Goal: Task Accomplishment & Management: Complete application form

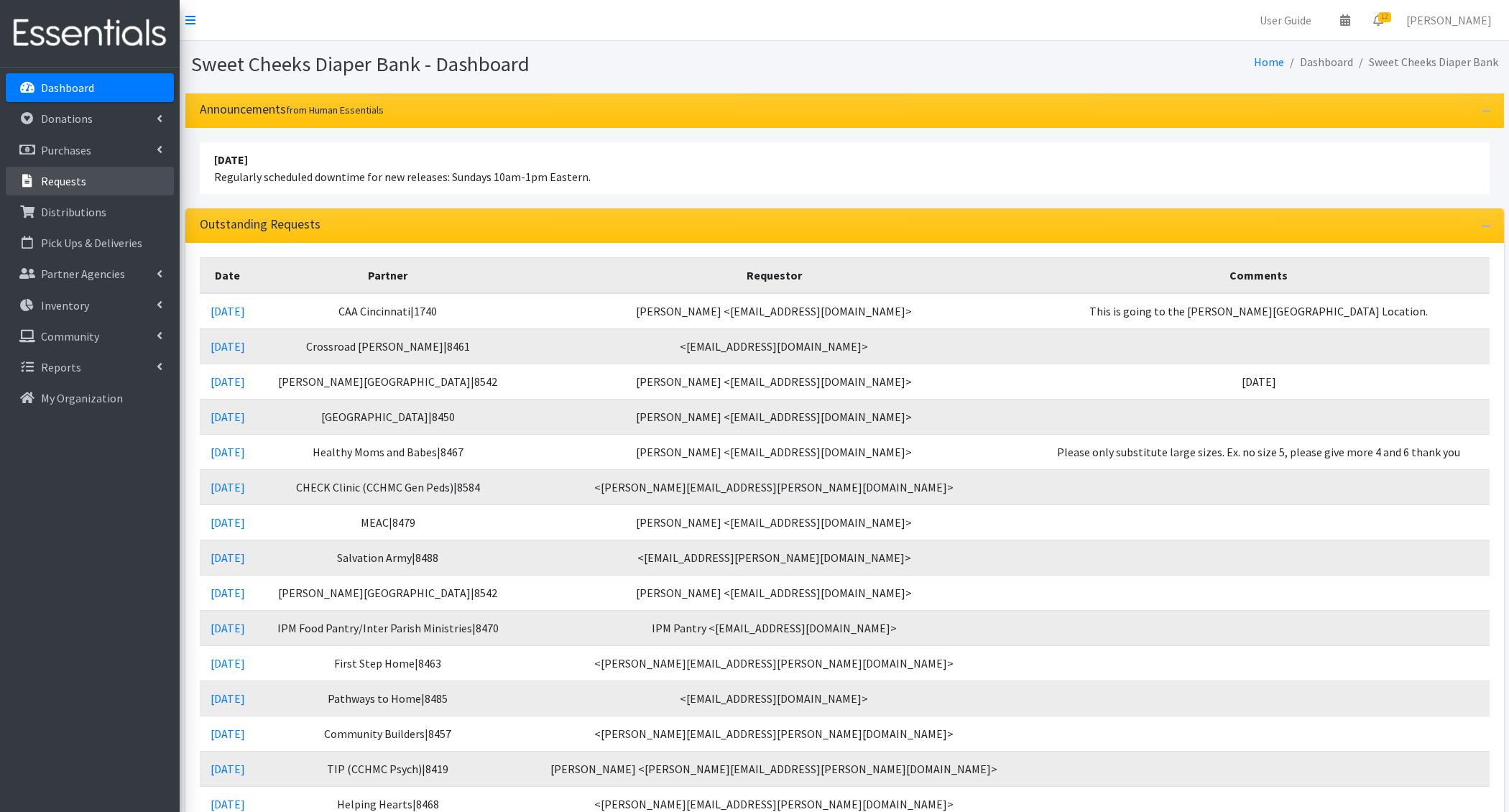
click at [119, 174] on link "Requests" at bounding box center [89, 181] width 168 height 28
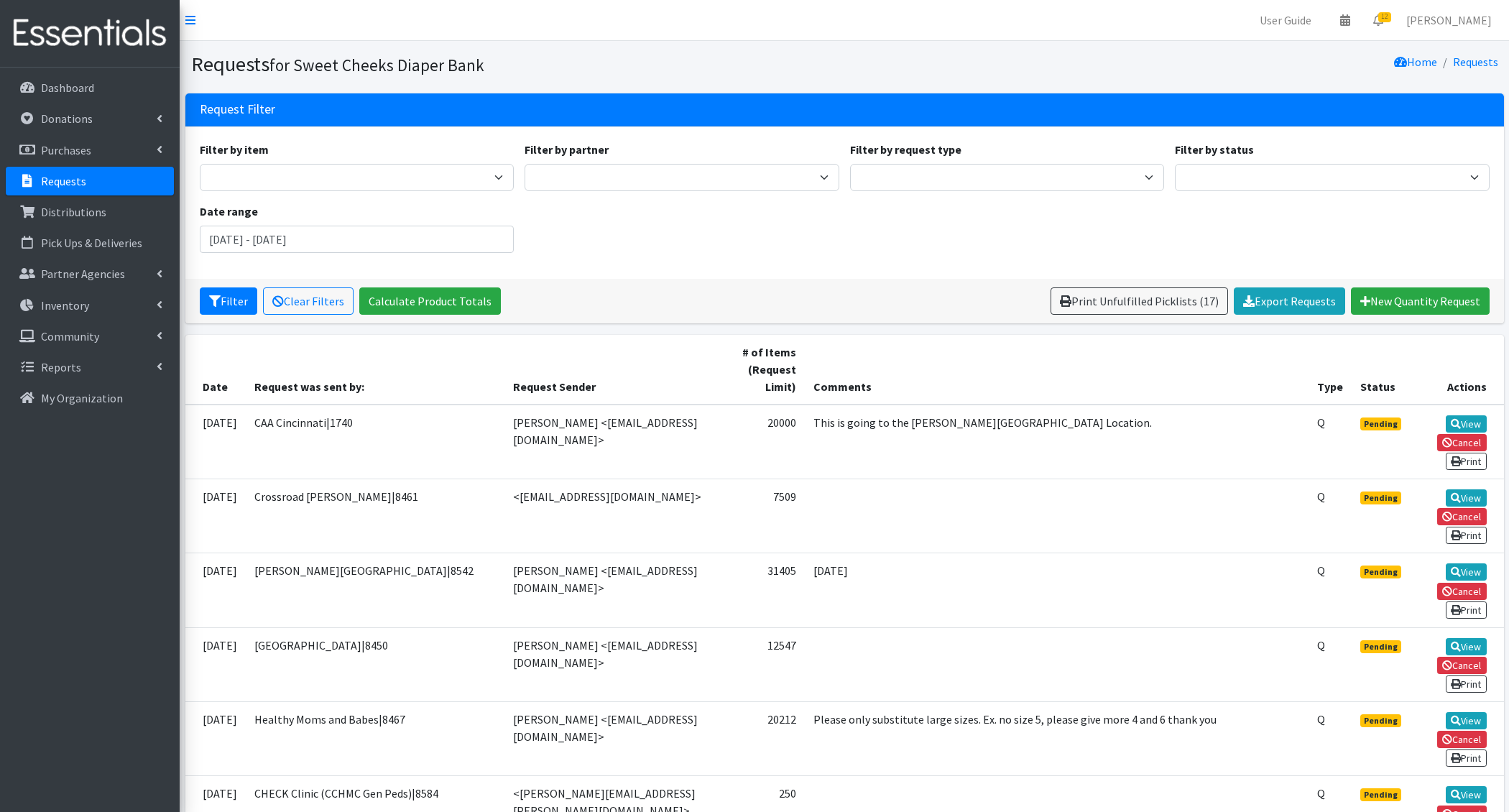
scroll to position [591, 0]
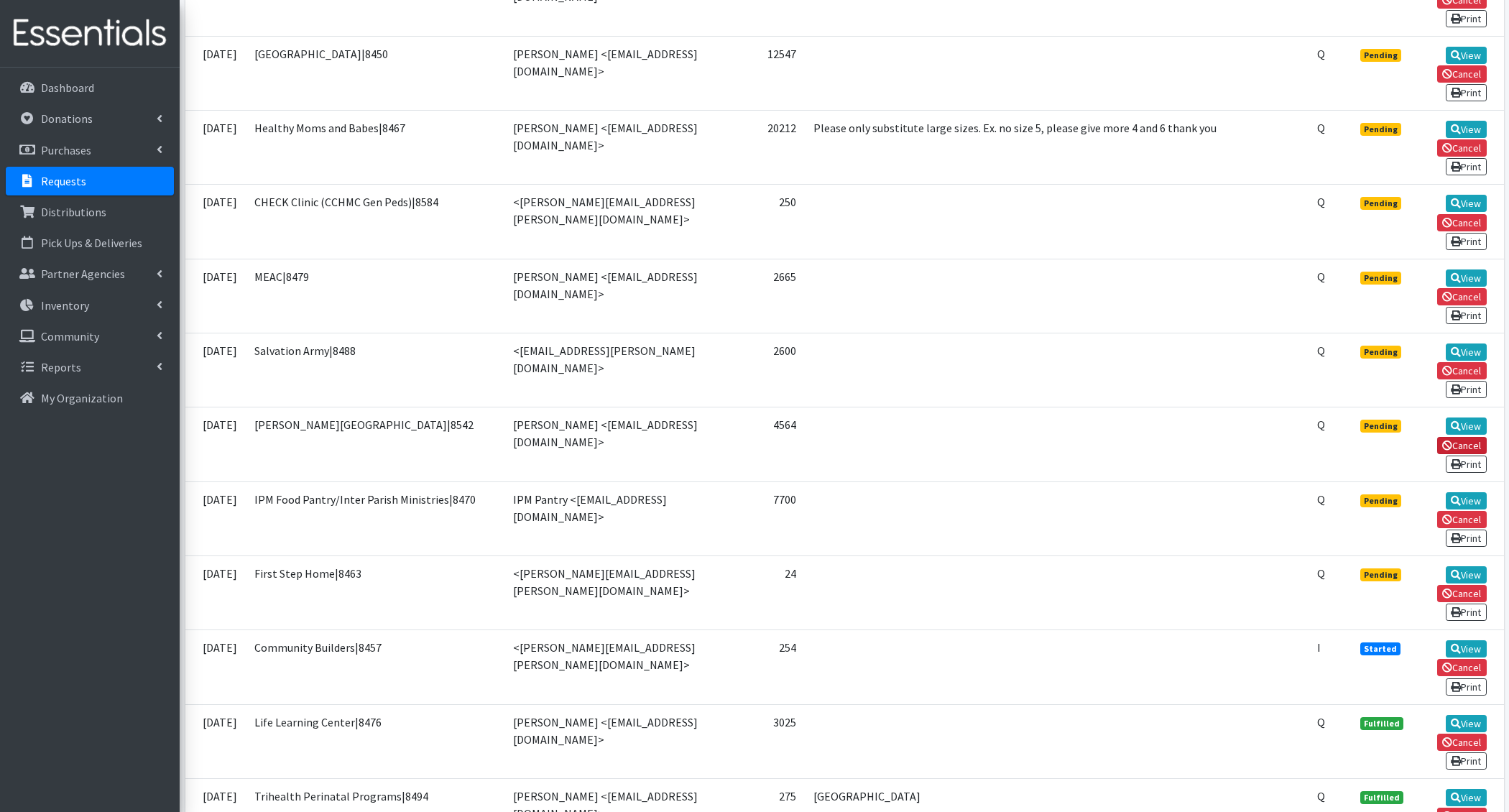
click at [1461, 437] on link "Cancel" at bounding box center [1462, 445] width 49 height 17
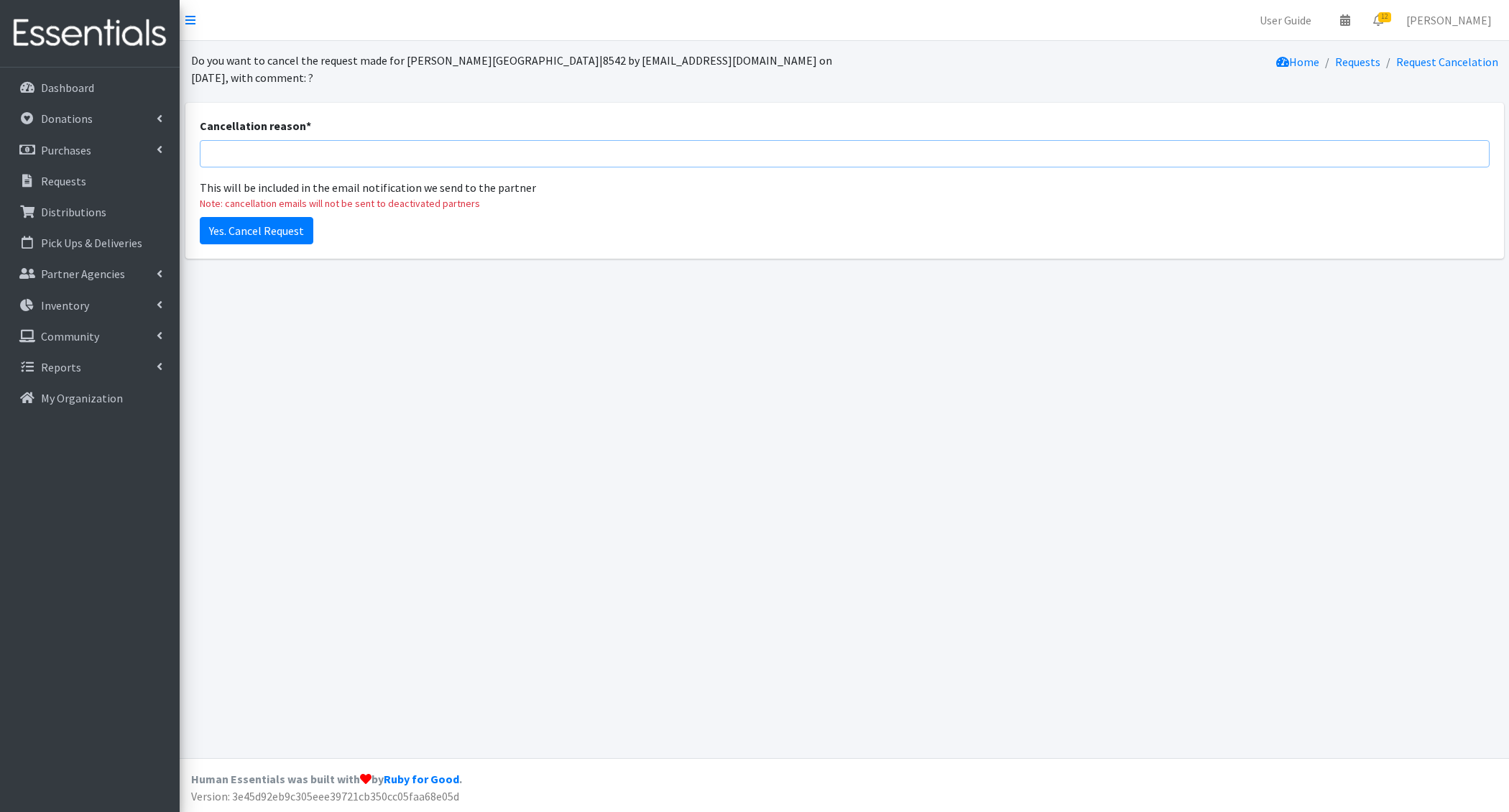
click at [591, 148] on input "Cancellation reason *" at bounding box center [845, 154] width 1290 height 28
type input "Cancelled by request of Bethany House, new order submitted. Thanks!"
click at [314, 225] on div "Yes. Cancel Request" at bounding box center [845, 227] width 1290 height 33
click at [290, 219] on input "Yes. Cancel Request" at bounding box center [256, 231] width 114 height 28
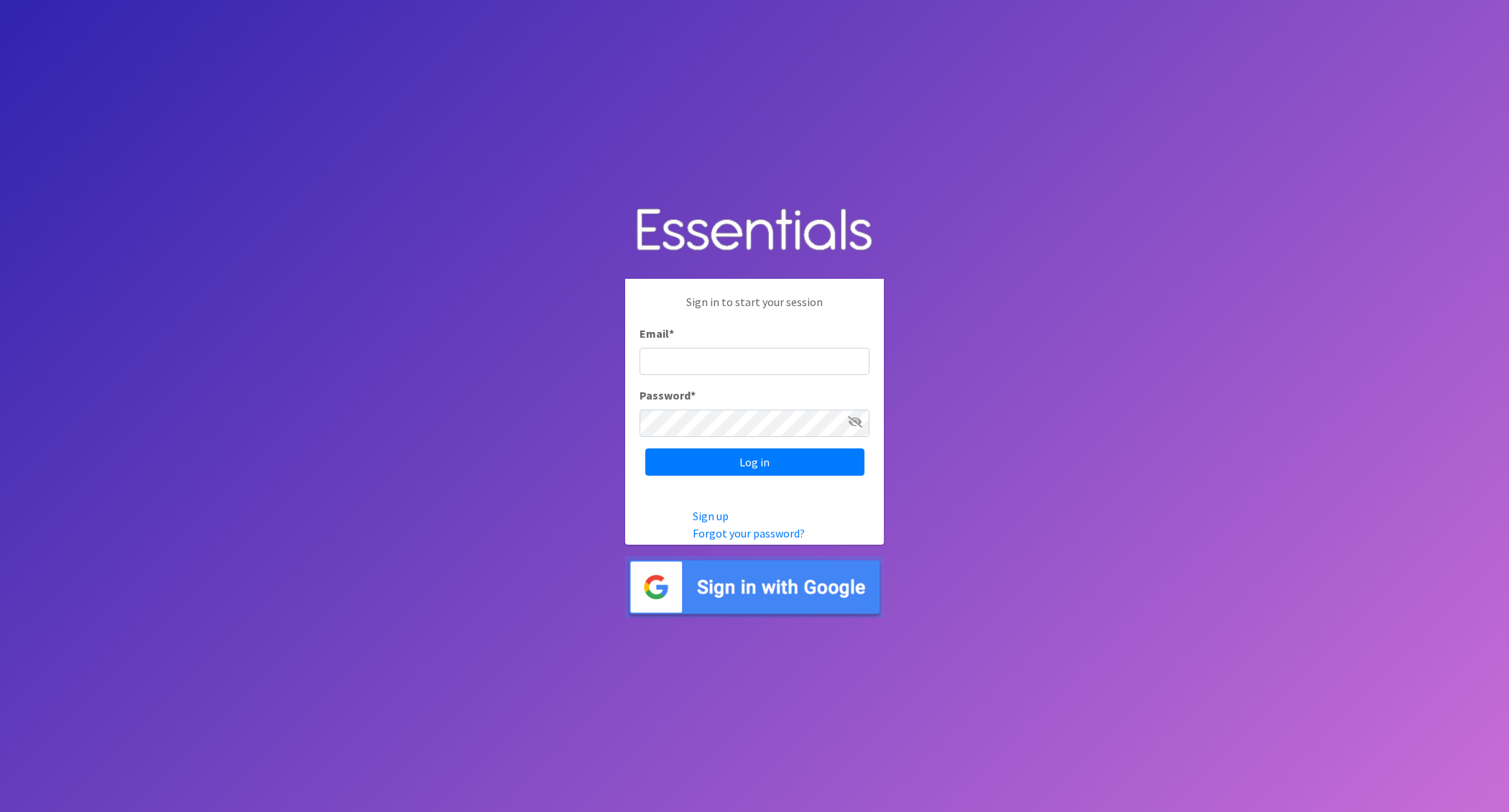
click at [767, 362] on input "Email *" at bounding box center [754, 362] width 230 height 28
type input "[EMAIL_ADDRESS][DOMAIN_NAME]"
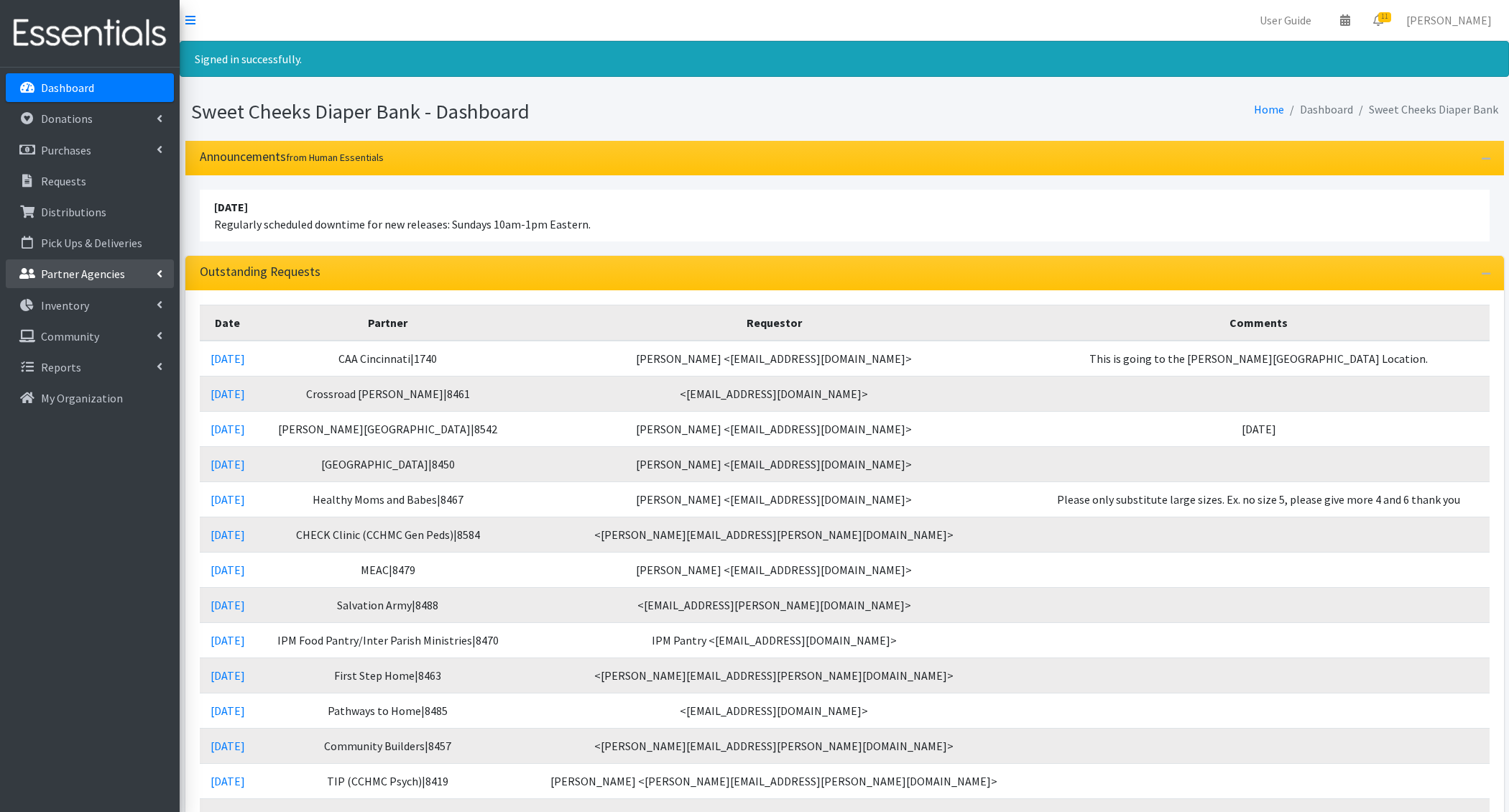
click at [98, 280] on p "Partner Agencies" at bounding box center [83, 274] width 84 height 15
click at [103, 303] on link "All Partners" at bounding box center [89, 305] width 168 height 28
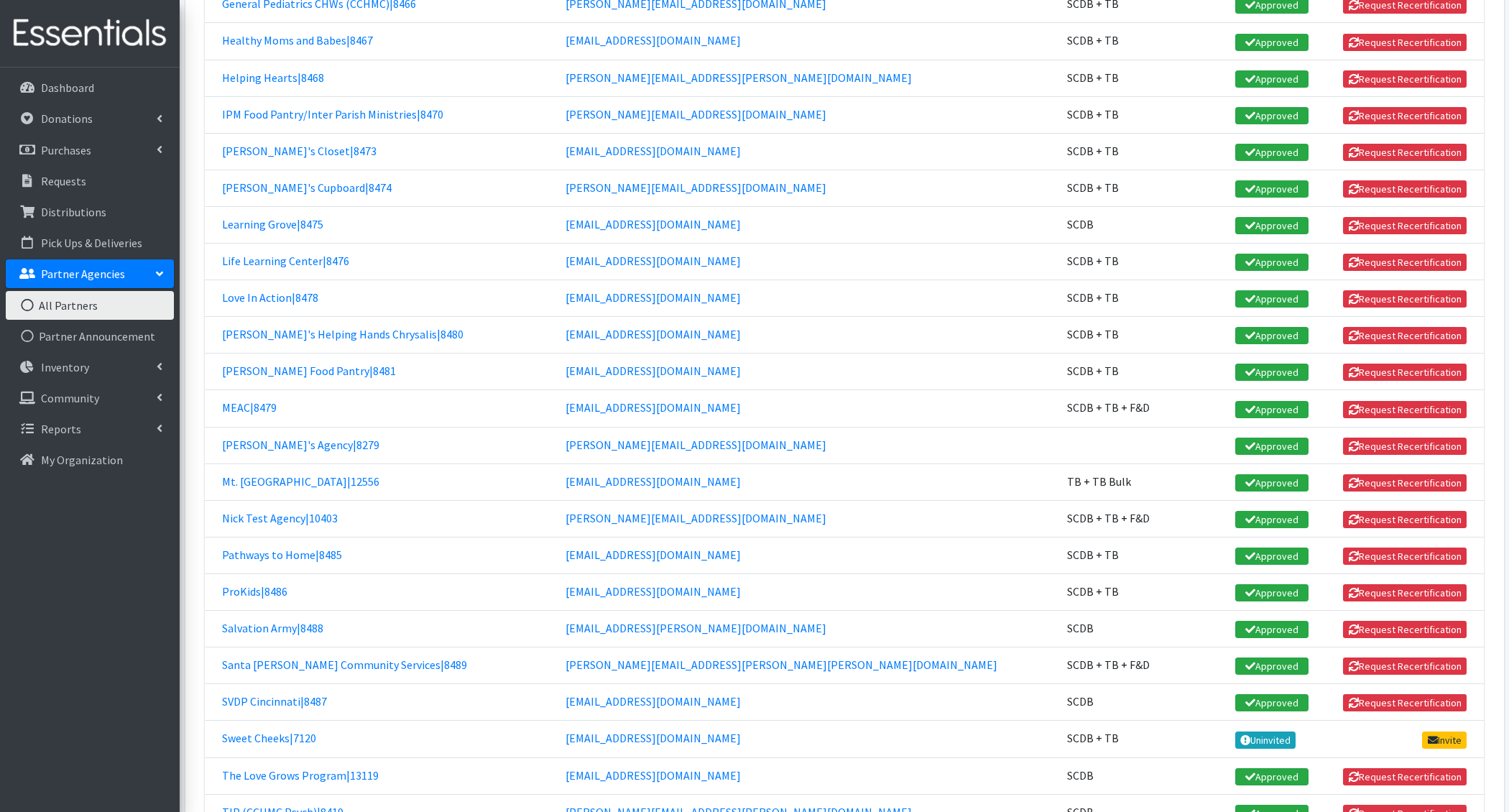
scroll to position [1205, 0]
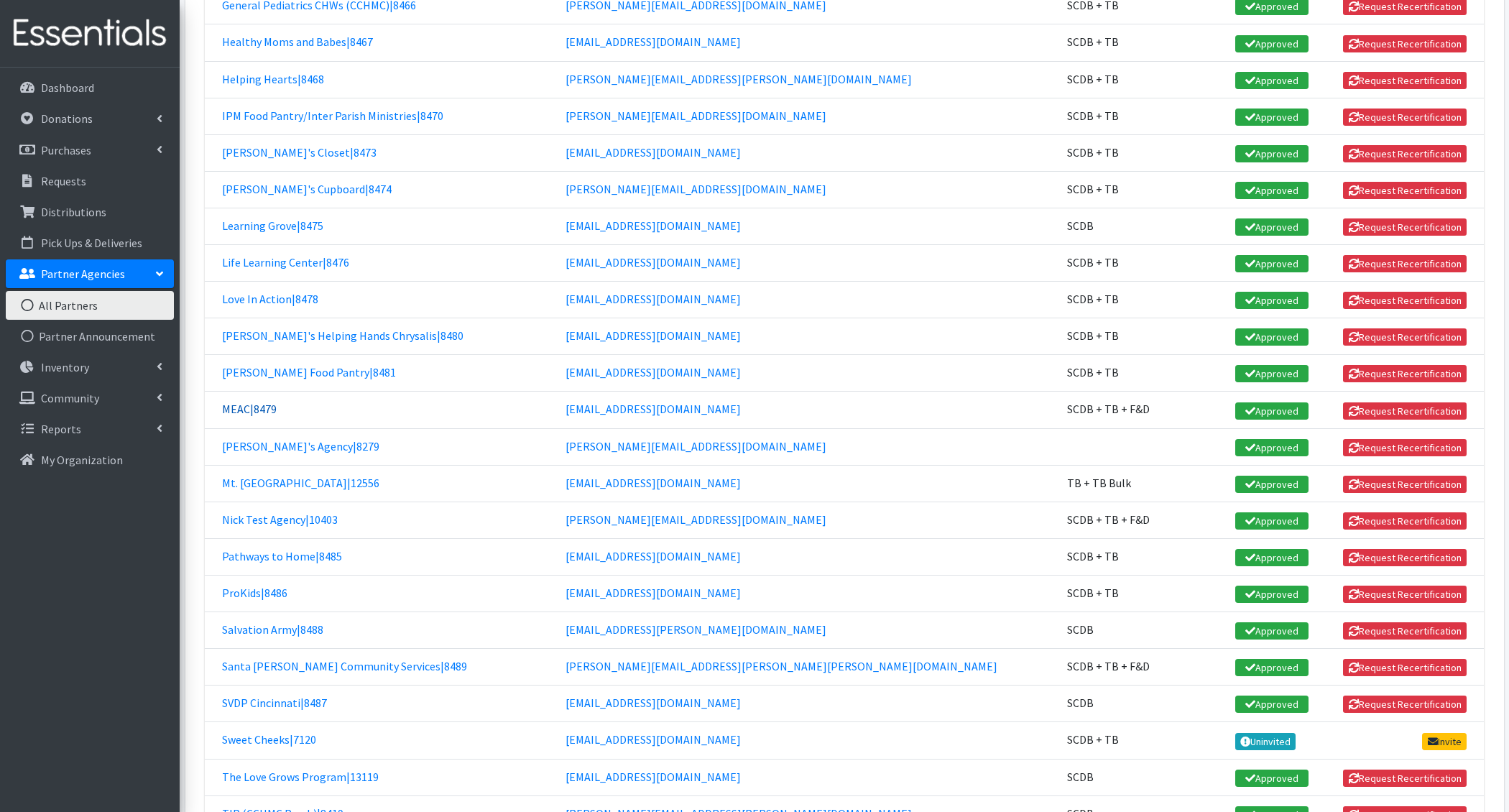
click at [263, 410] on link "MEAC|8479" at bounding box center [249, 409] width 54 height 15
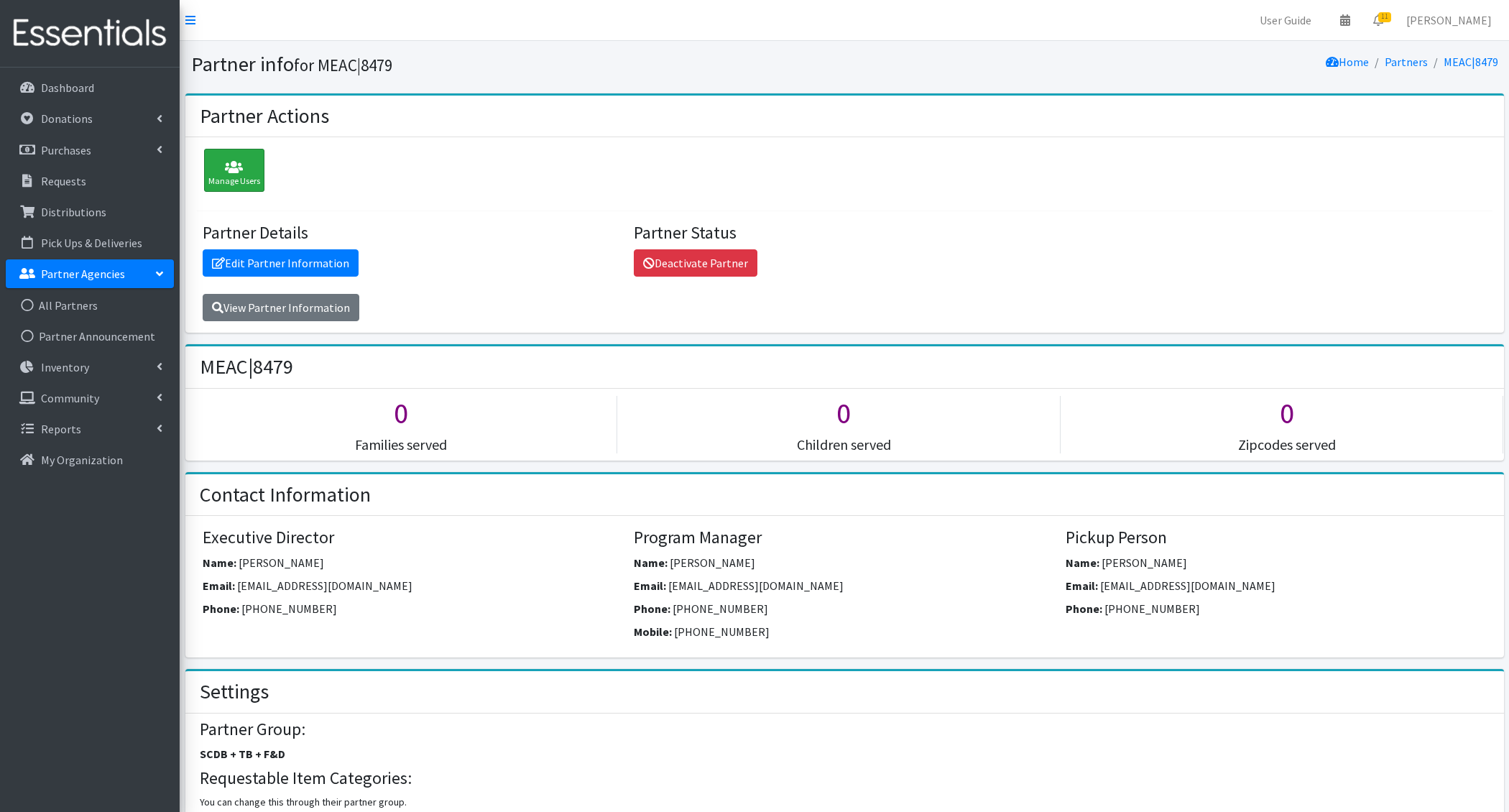
click at [243, 176] on div "Manage Users" at bounding box center [234, 170] width 60 height 43
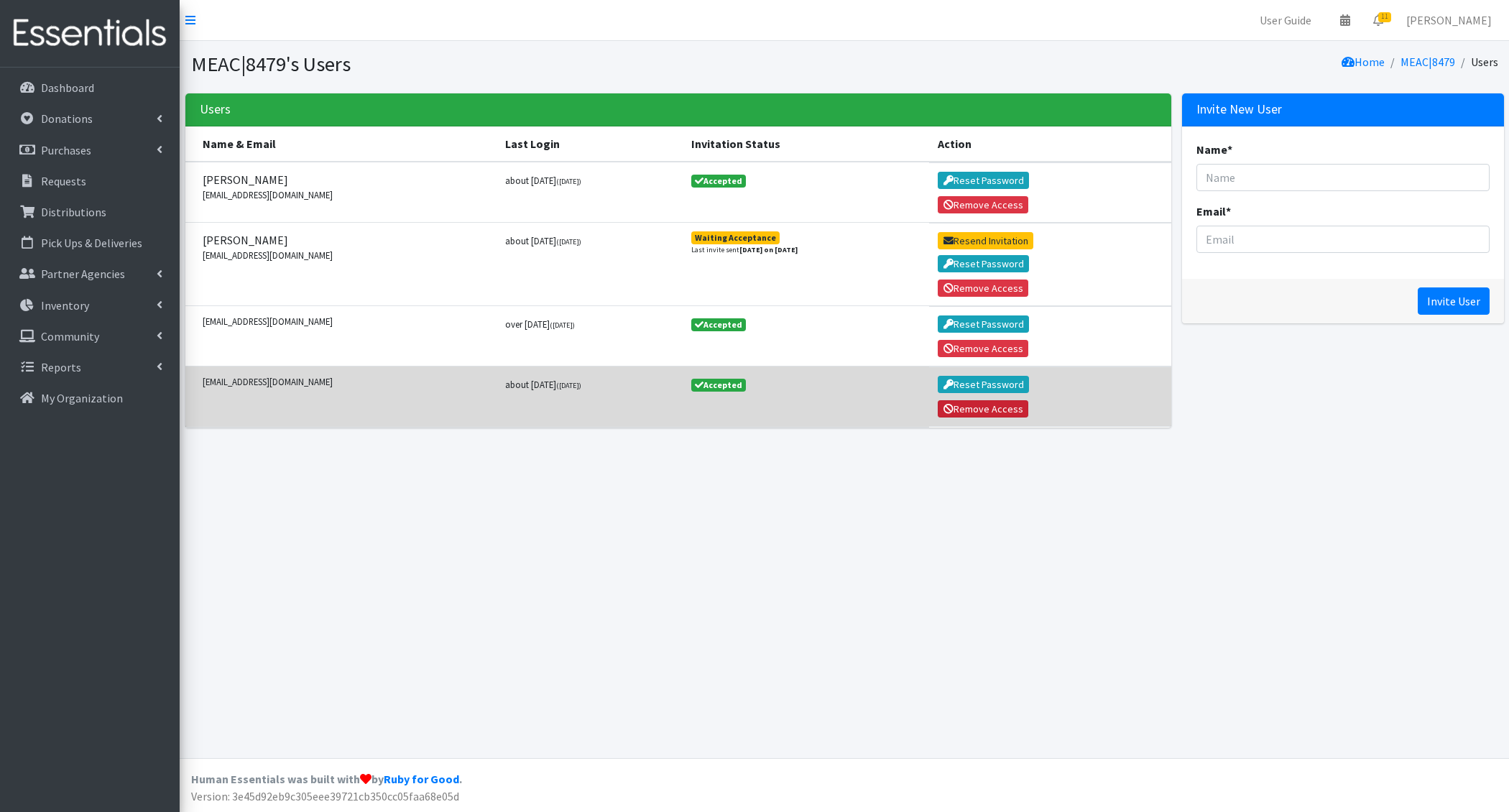
click at [999, 406] on button "Remove Access" at bounding box center [983, 408] width 91 height 17
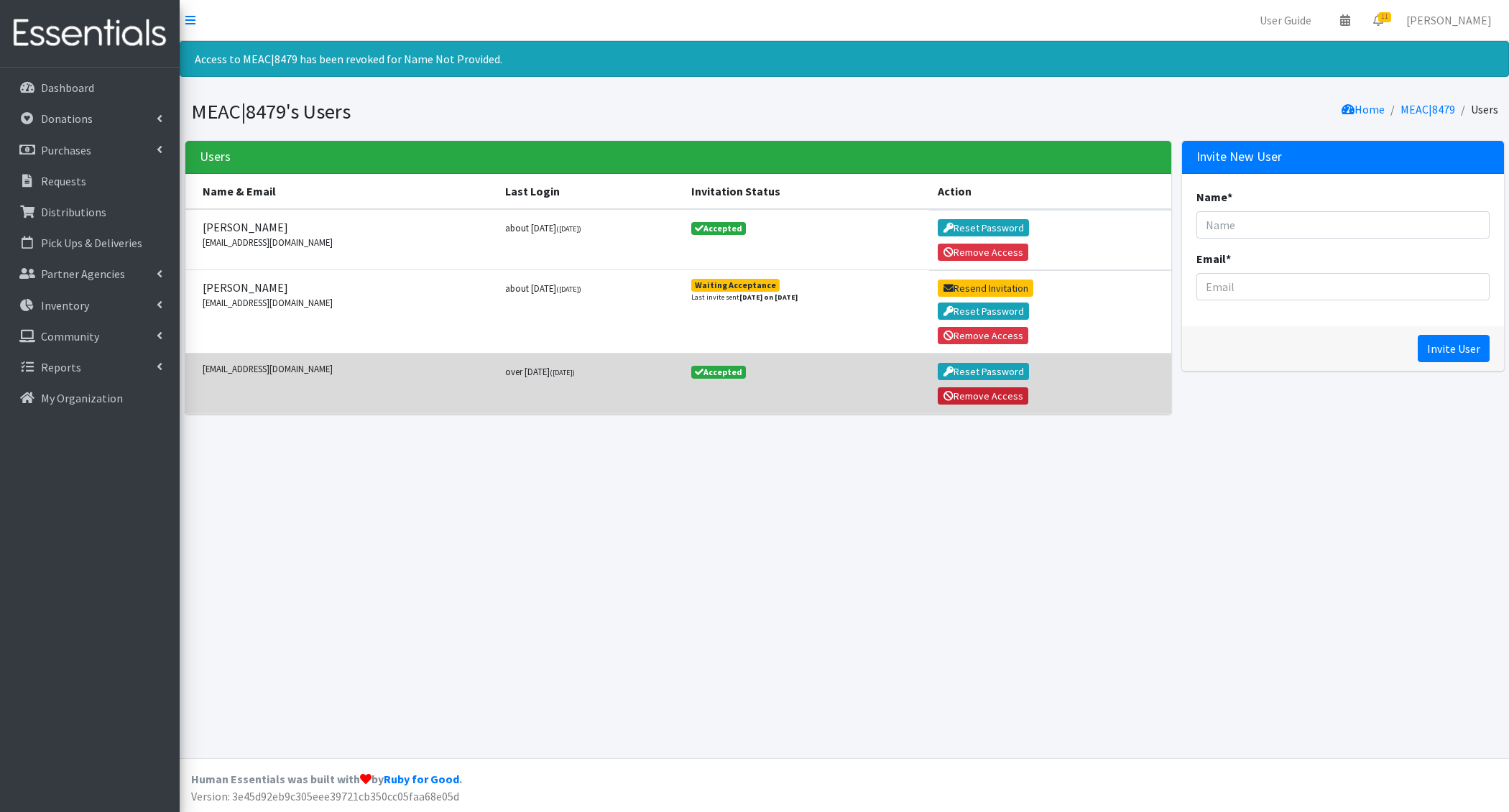
click at [998, 402] on button "Remove Access" at bounding box center [983, 395] width 91 height 17
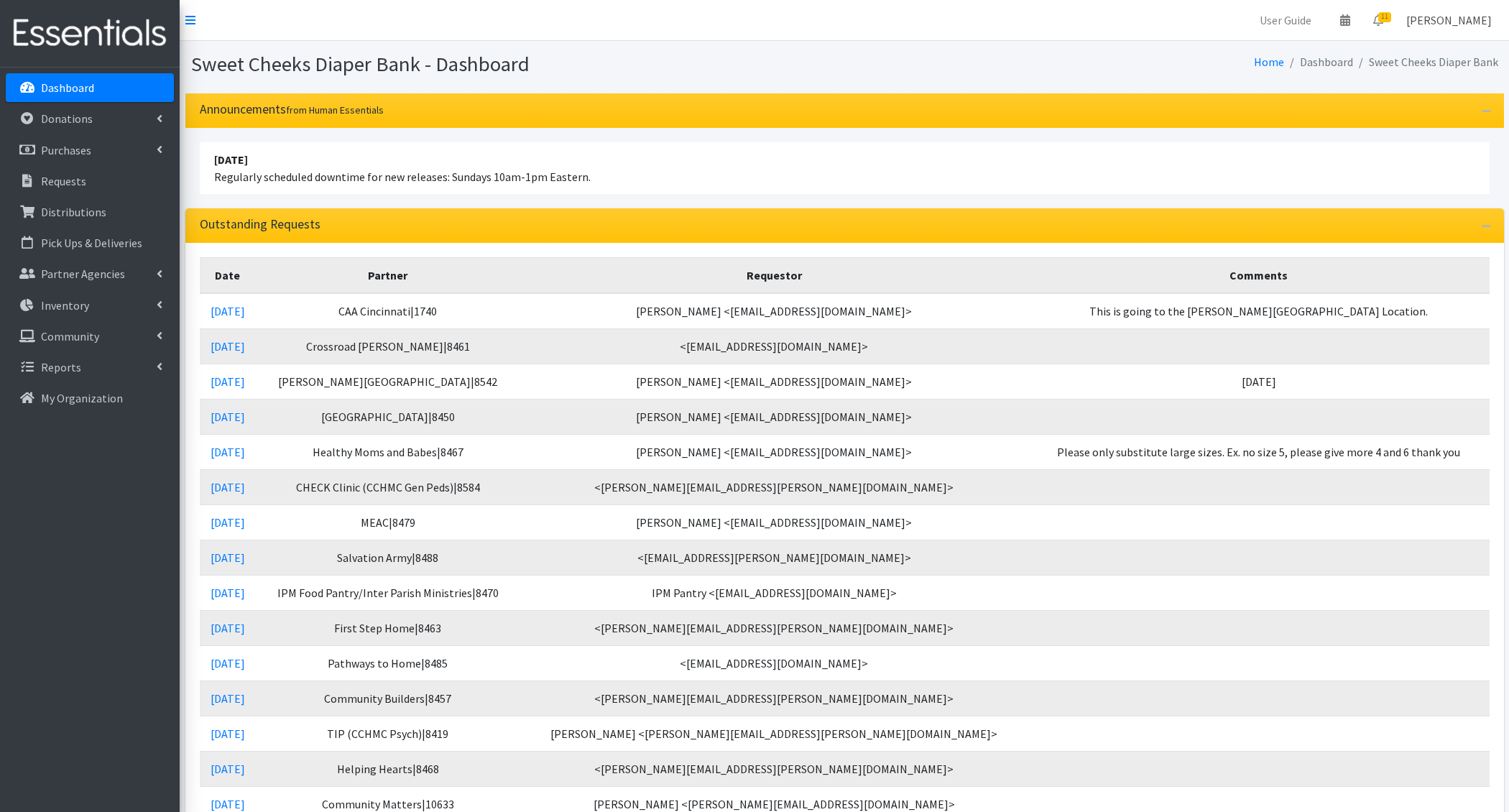
click at [1441, 15] on link "[PERSON_NAME]" at bounding box center [1449, 19] width 109 height 28
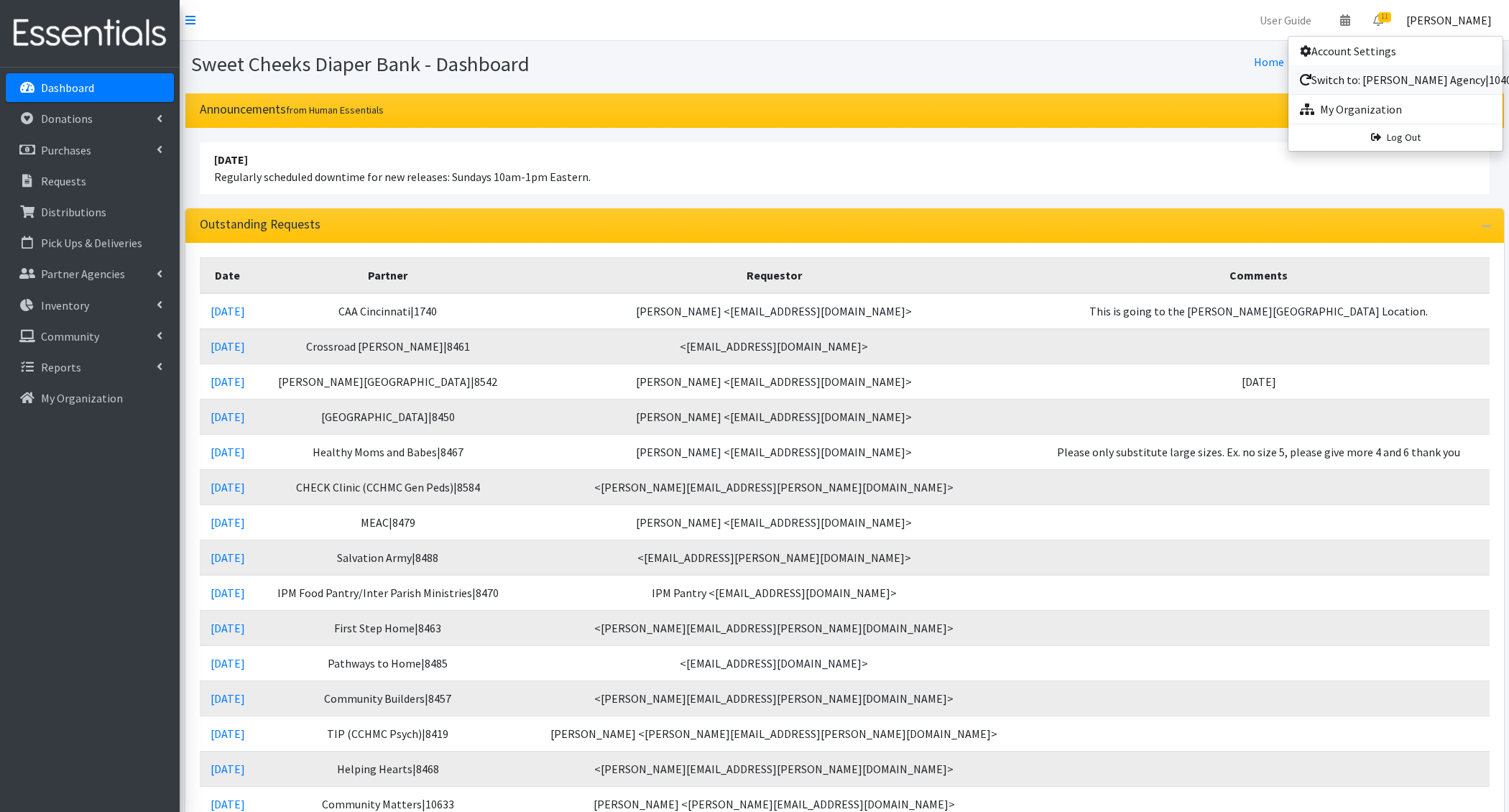
click at [1390, 84] on link "Switch to: [PERSON_NAME] Agency|10403" at bounding box center [1395, 79] width 214 height 28
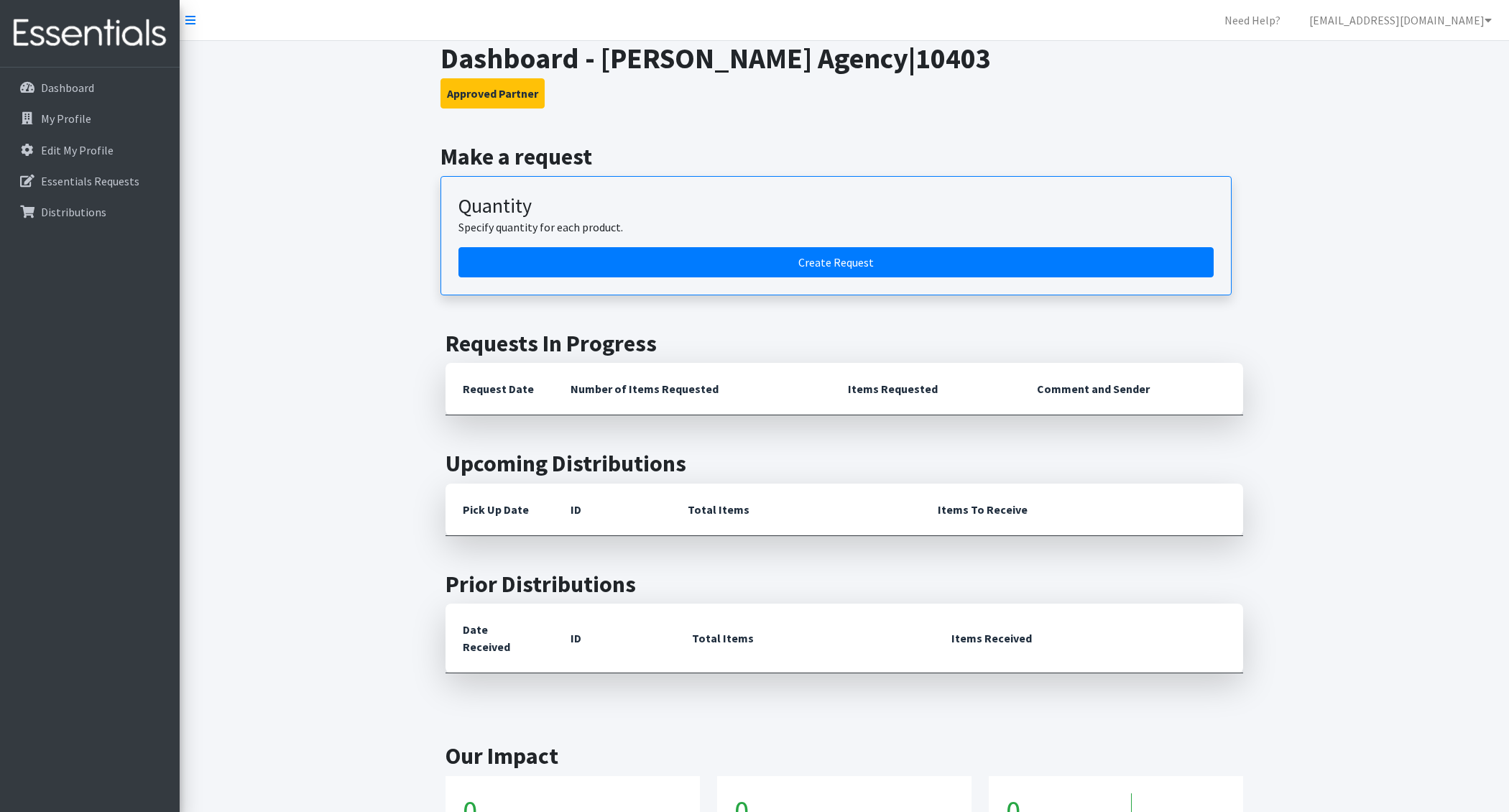
click at [1322, 192] on main "Make a request Quantity Specify quantity for each product. Create Request Reque…" at bounding box center [844, 537] width 1330 height 789
click at [87, 183] on p "Essentials Requests" at bounding box center [89, 181] width 98 height 15
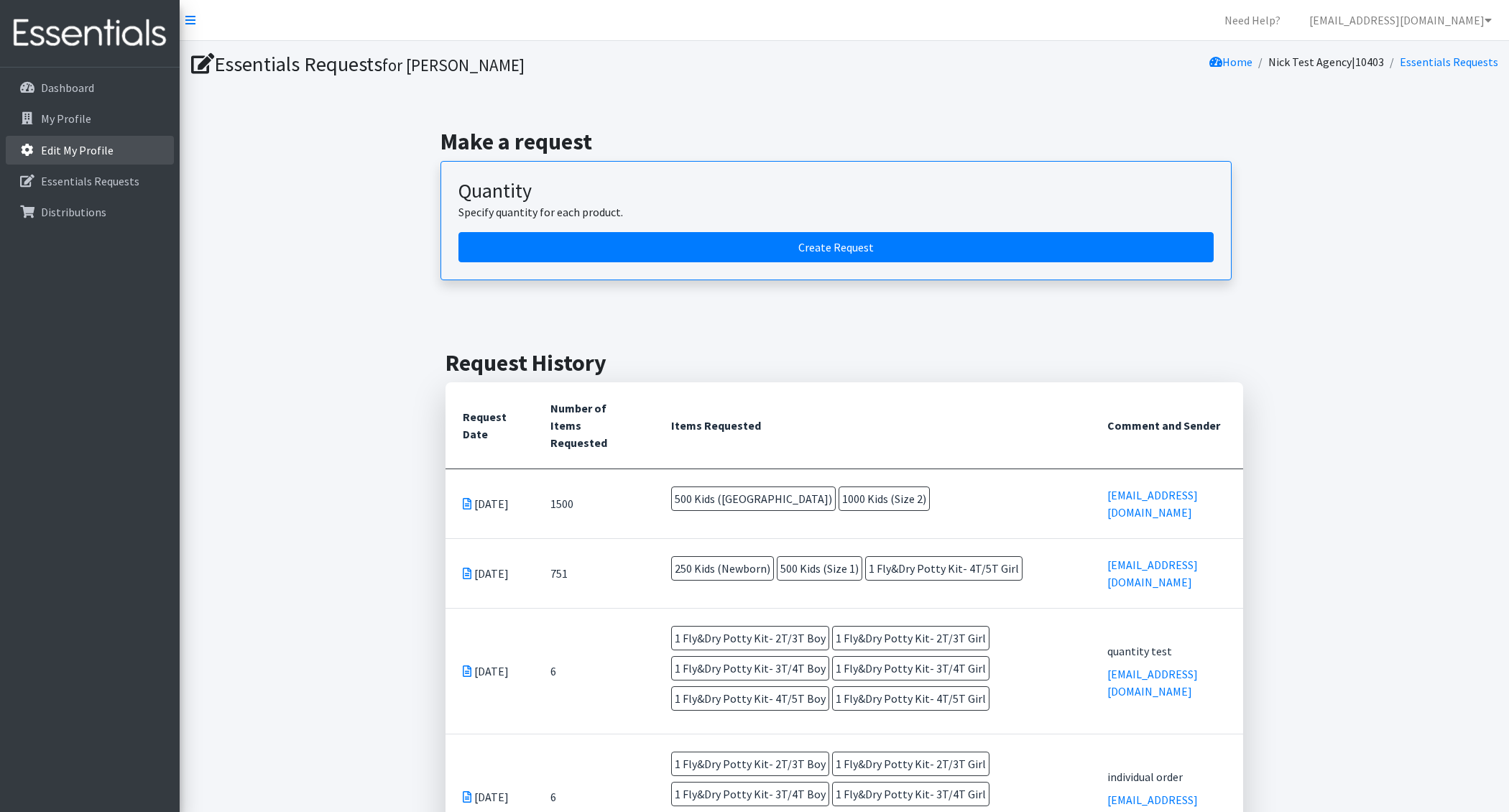
click at [91, 152] on p "Edit My Profile" at bounding box center [76, 150] width 72 height 15
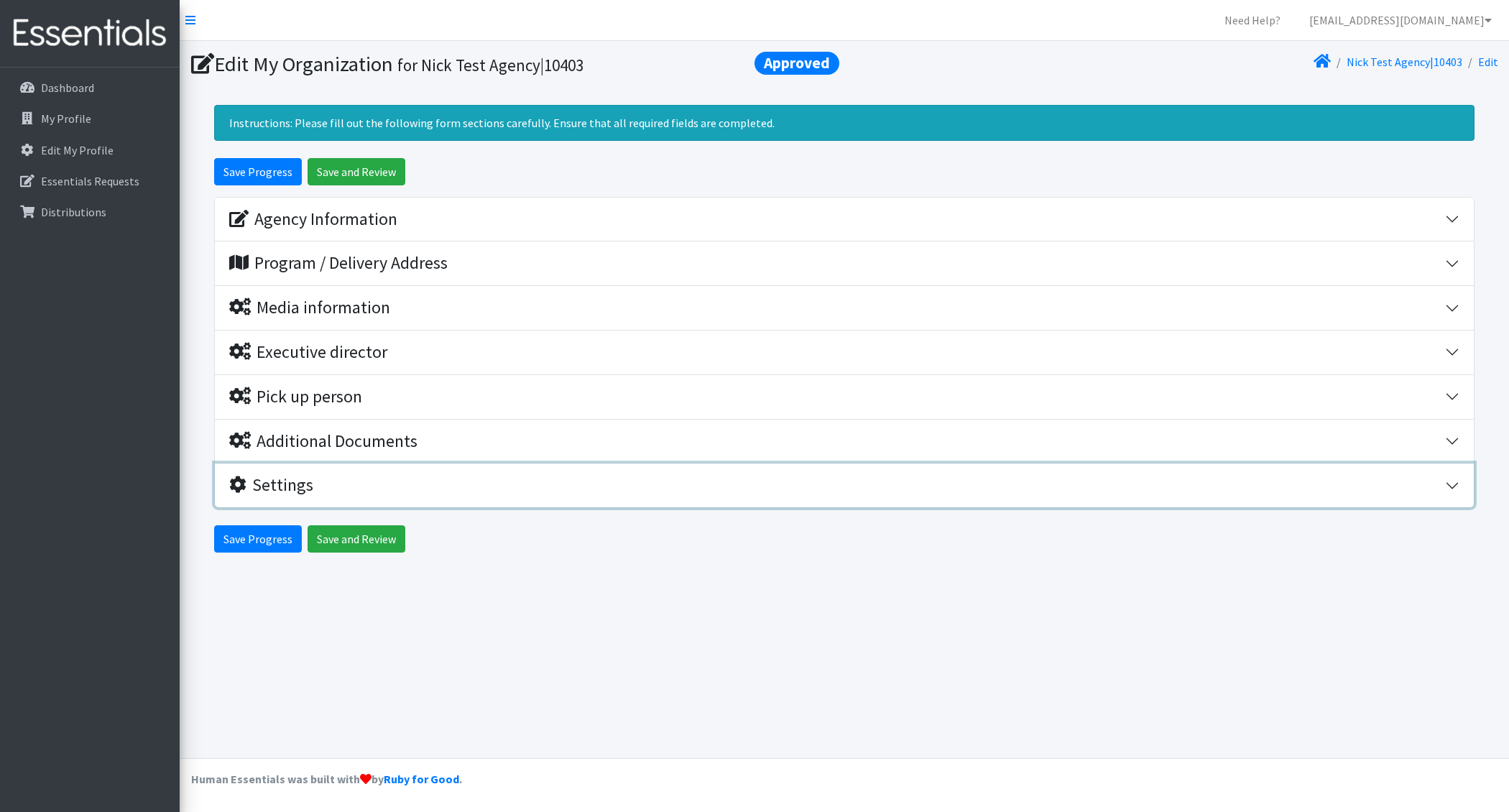
drag, startPoint x: 464, startPoint y: 497, endPoint x: 484, endPoint y: 500, distance: 20.2
click at [464, 496] on div "Settings" at bounding box center [837, 486] width 1216 height 21
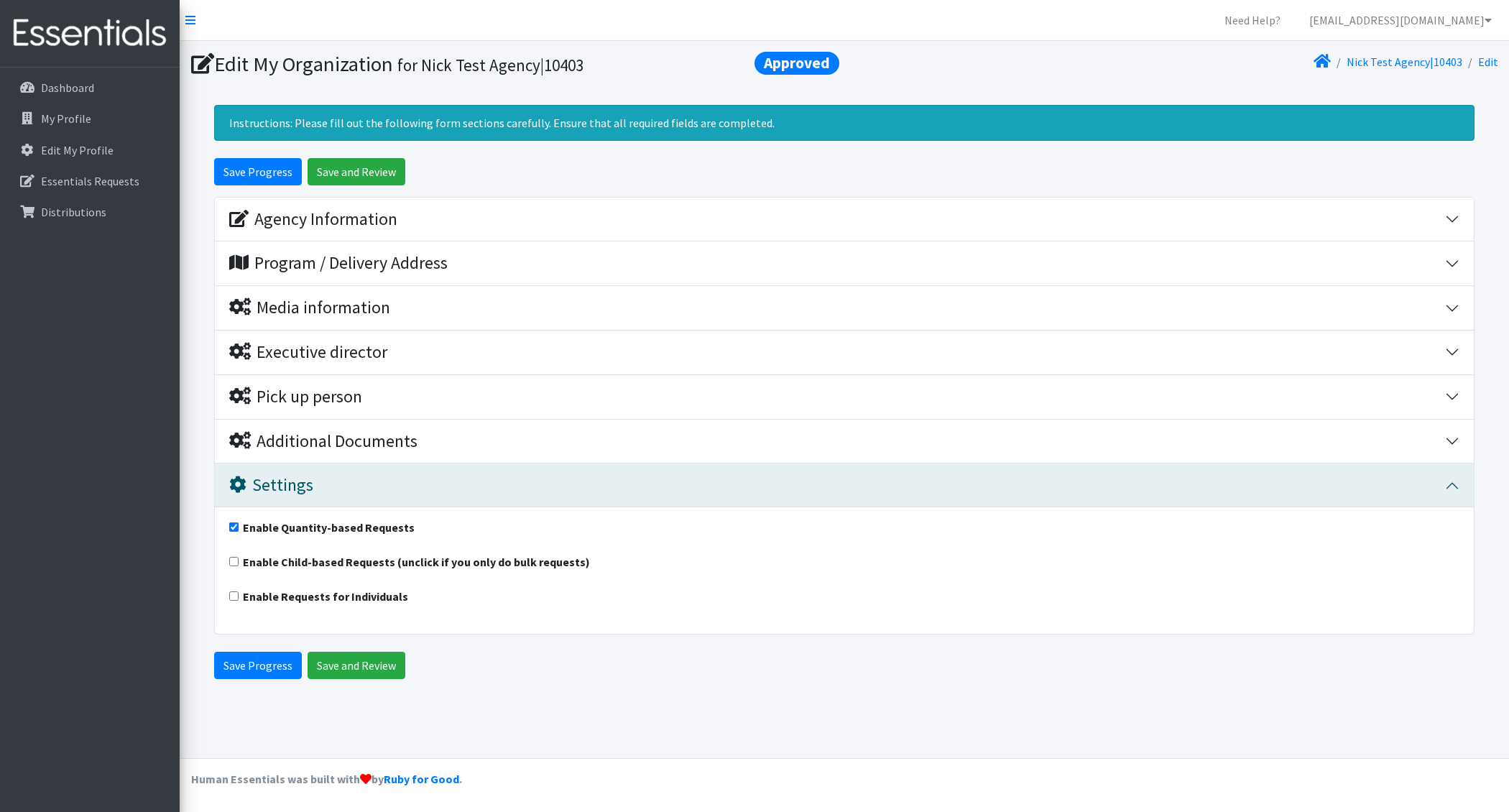
click at [234, 566] on input "Enable Child-based Requests (unclick if you only do bulk requests)" at bounding box center [234, 562] width 10 height 10
checkbox input "true"
click at [234, 593] on input "Enable Requests for Individuals" at bounding box center [234, 596] width 10 height 10
checkbox input "true"
click at [255, 659] on input "Save Progress" at bounding box center [258, 665] width 88 height 28
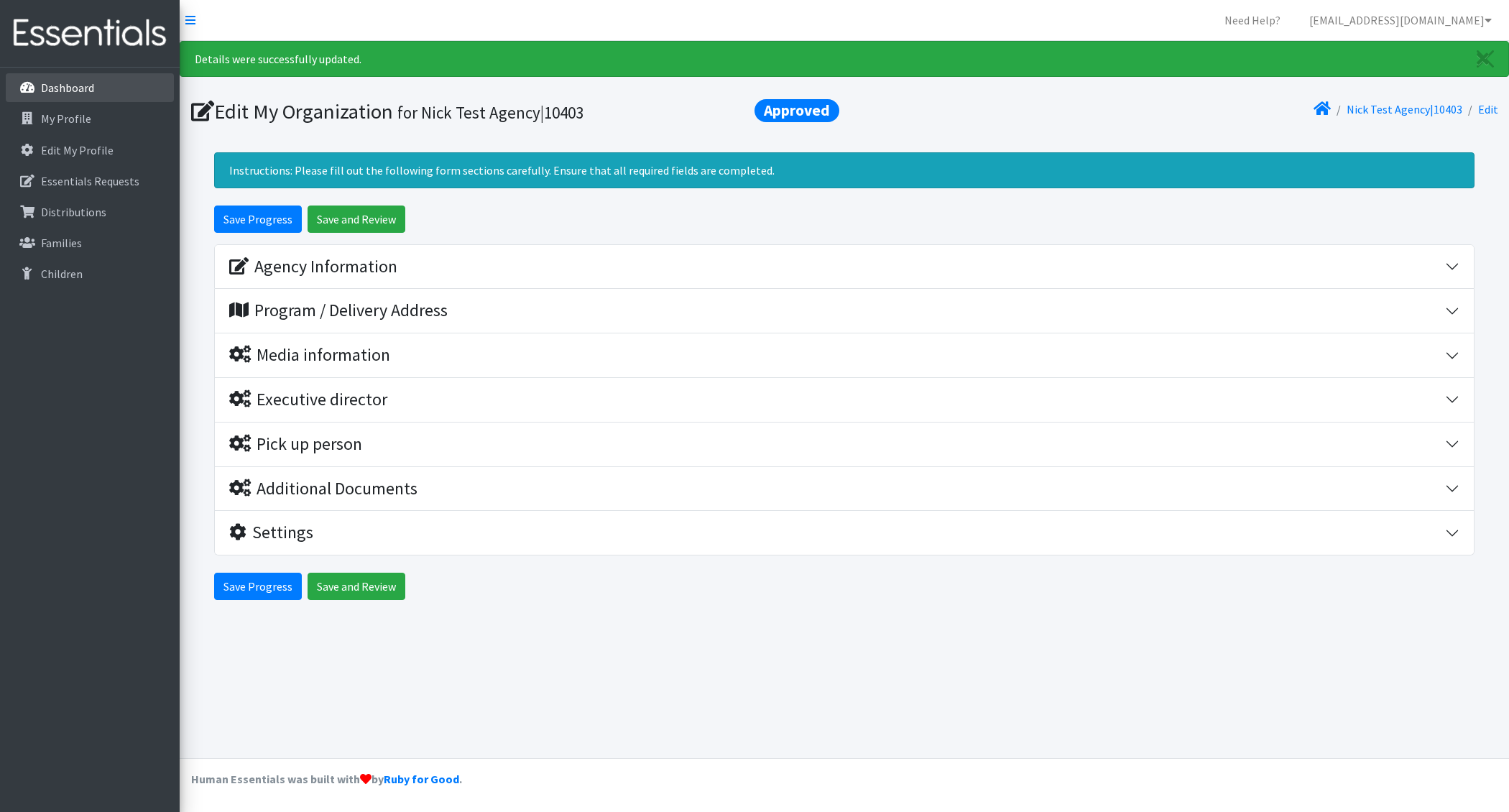
click at [88, 80] on p "Dashboard" at bounding box center [67, 88] width 54 height 15
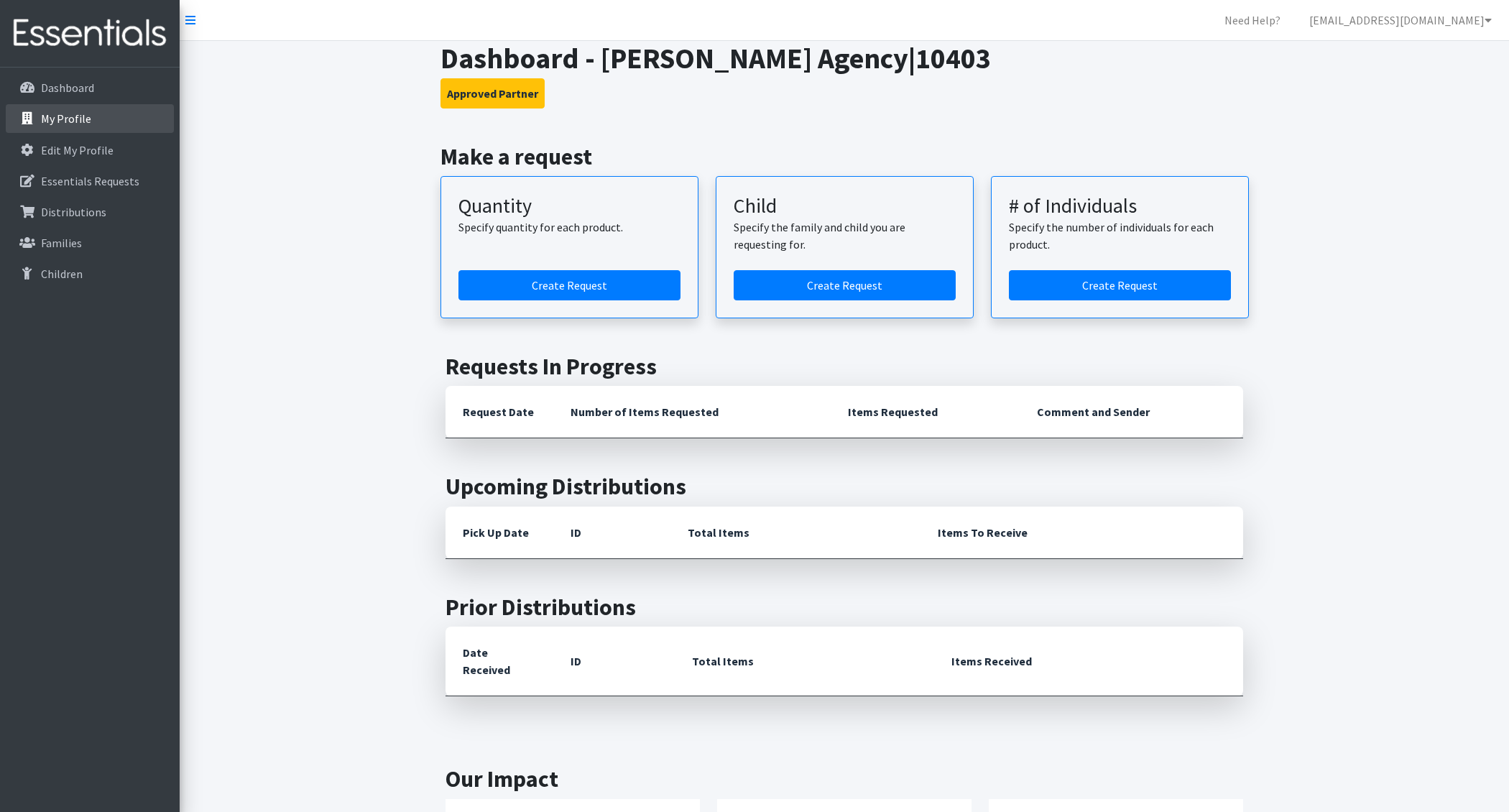
click at [90, 118] on link "My Profile" at bounding box center [89, 118] width 168 height 28
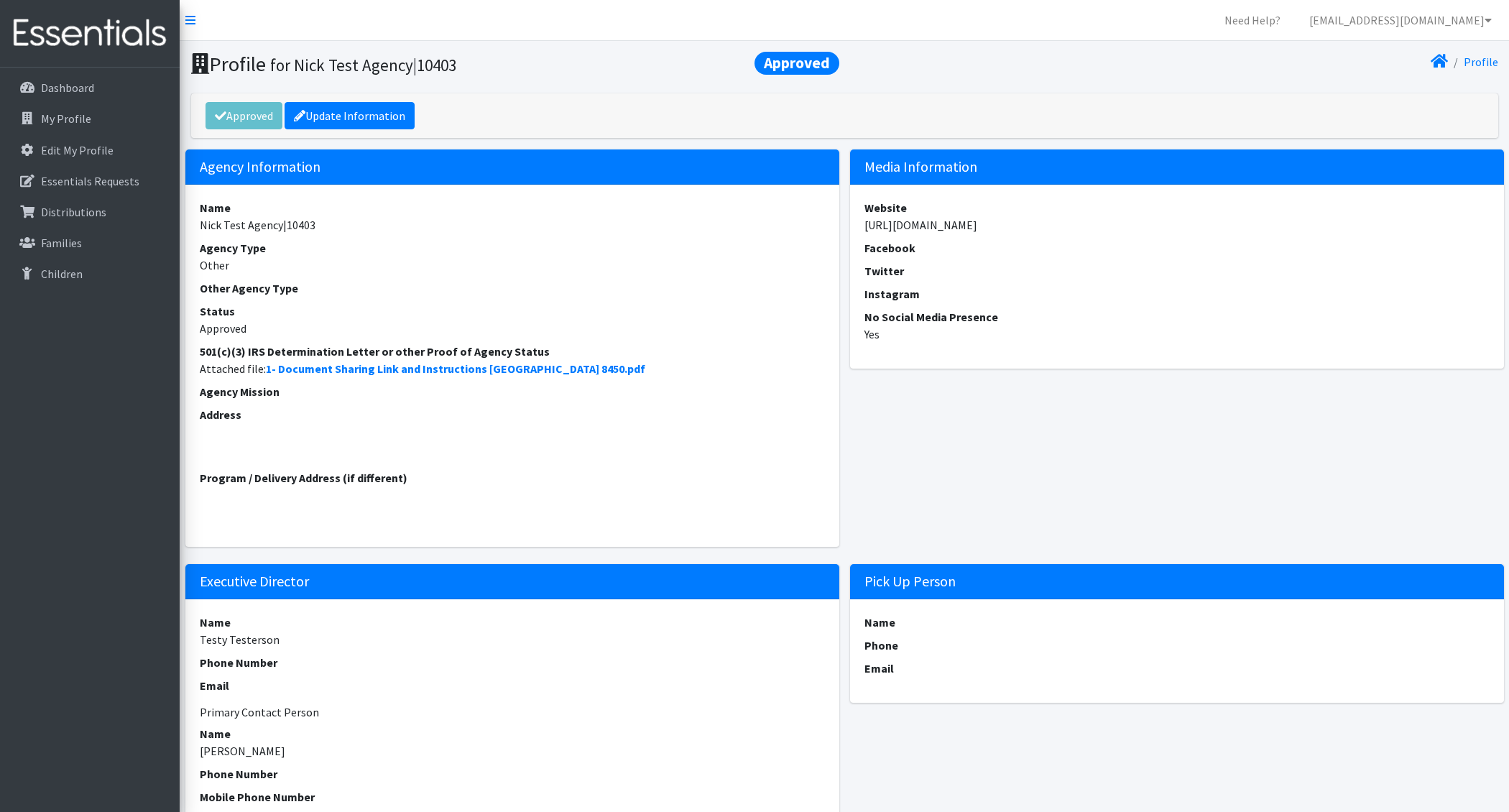
drag, startPoint x: 1326, startPoint y: 224, endPoint x: 862, endPoint y: 228, distance: 464.0
click at [862, 228] on div "Website [URL][DOMAIN_NAME] Facebook Twitter Instagram No Social Media Presence …" at bounding box center [1177, 277] width 654 height 184
click at [862, 227] on div "Website [URL][DOMAIN_NAME] Facebook Twitter Instagram No Social Media Presence …" at bounding box center [1177, 277] width 654 height 184
drag, startPoint x: 864, startPoint y: 228, endPoint x: 1321, endPoint y: 223, distance: 457.0
click at [1321, 223] on dd "[URL][DOMAIN_NAME]" at bounding box center [1177, 225] width 626 height 17
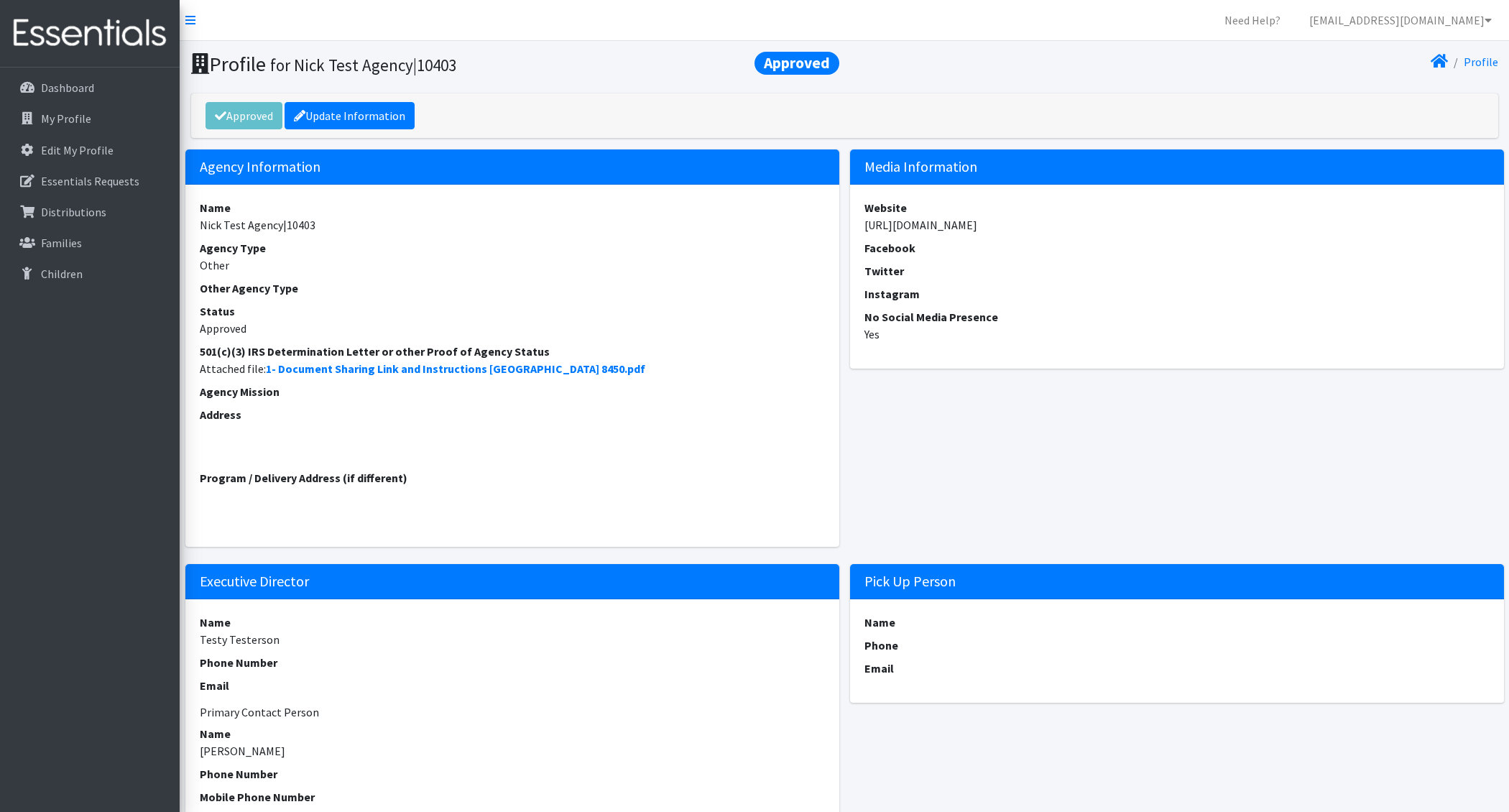
click at [1321, 223] on dd "[URL][DOMAIN_NAME]" at bounding box center [1177, 225] width 626 height 17
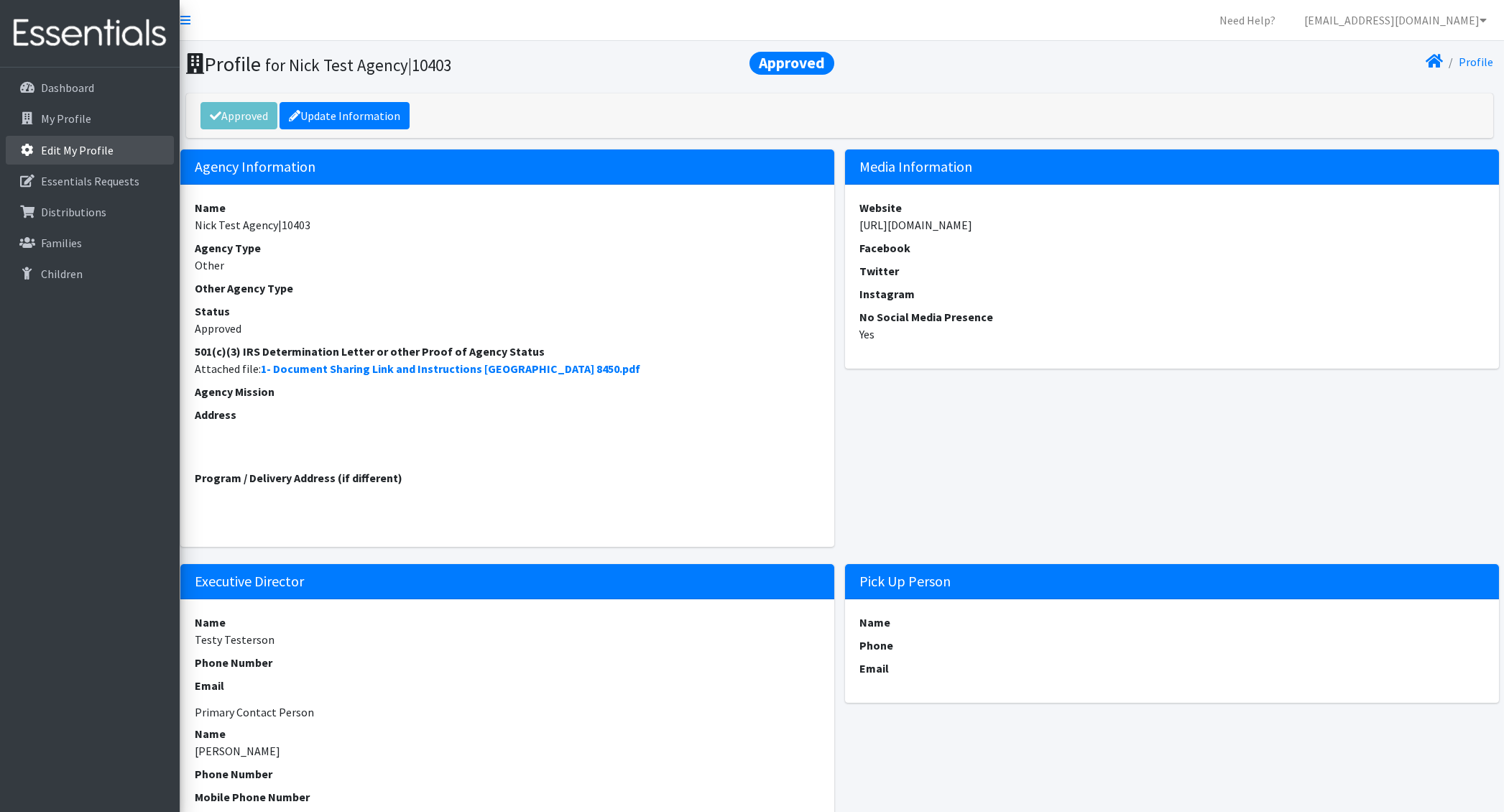
click at [75, 148] on p "Edit My Profile" at bounding box center [76, 150] width 72 height 15
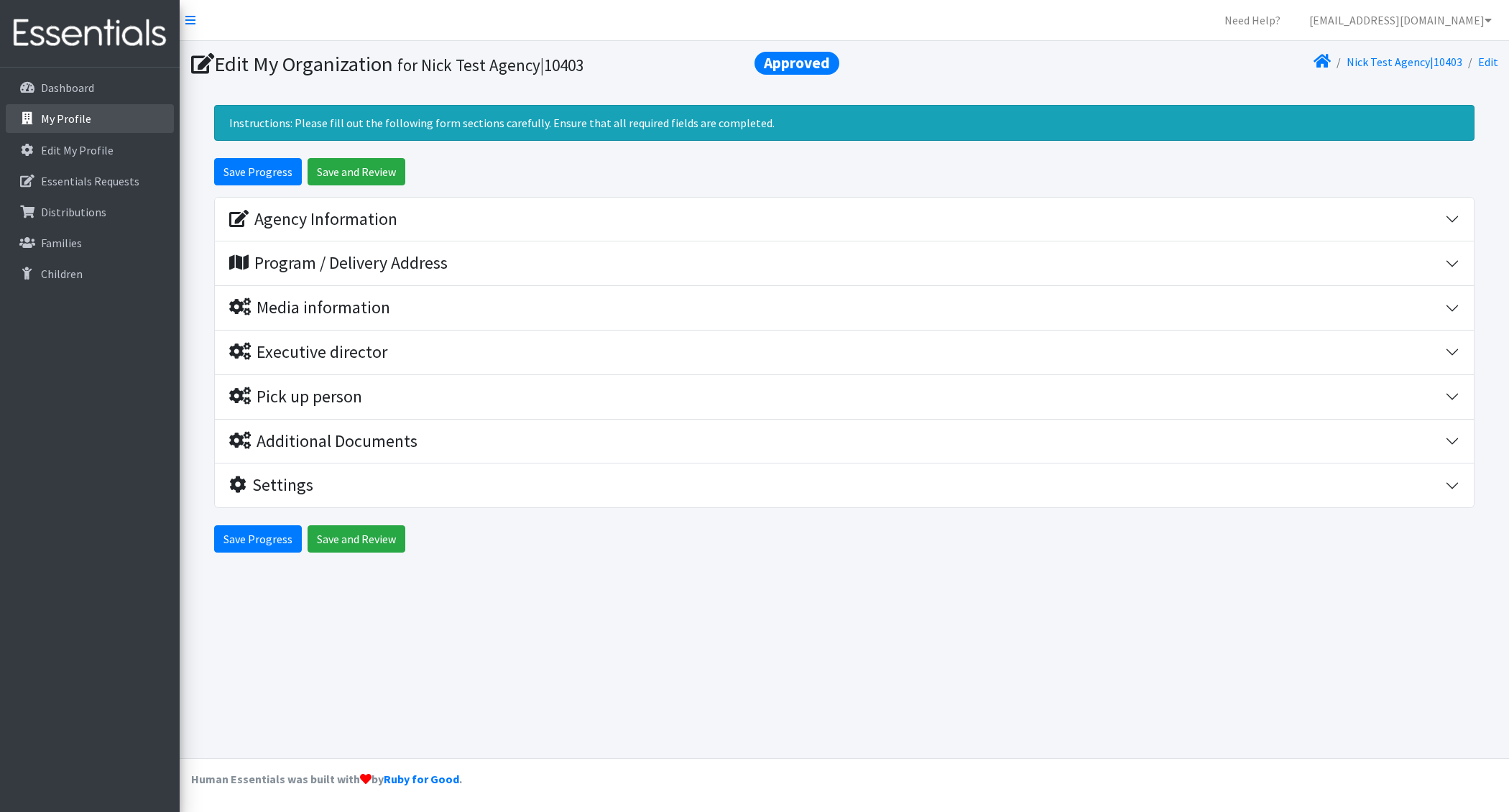
click at [90, 118] on link "My Profile" at bounding box center [89, 118] width 168 height 28
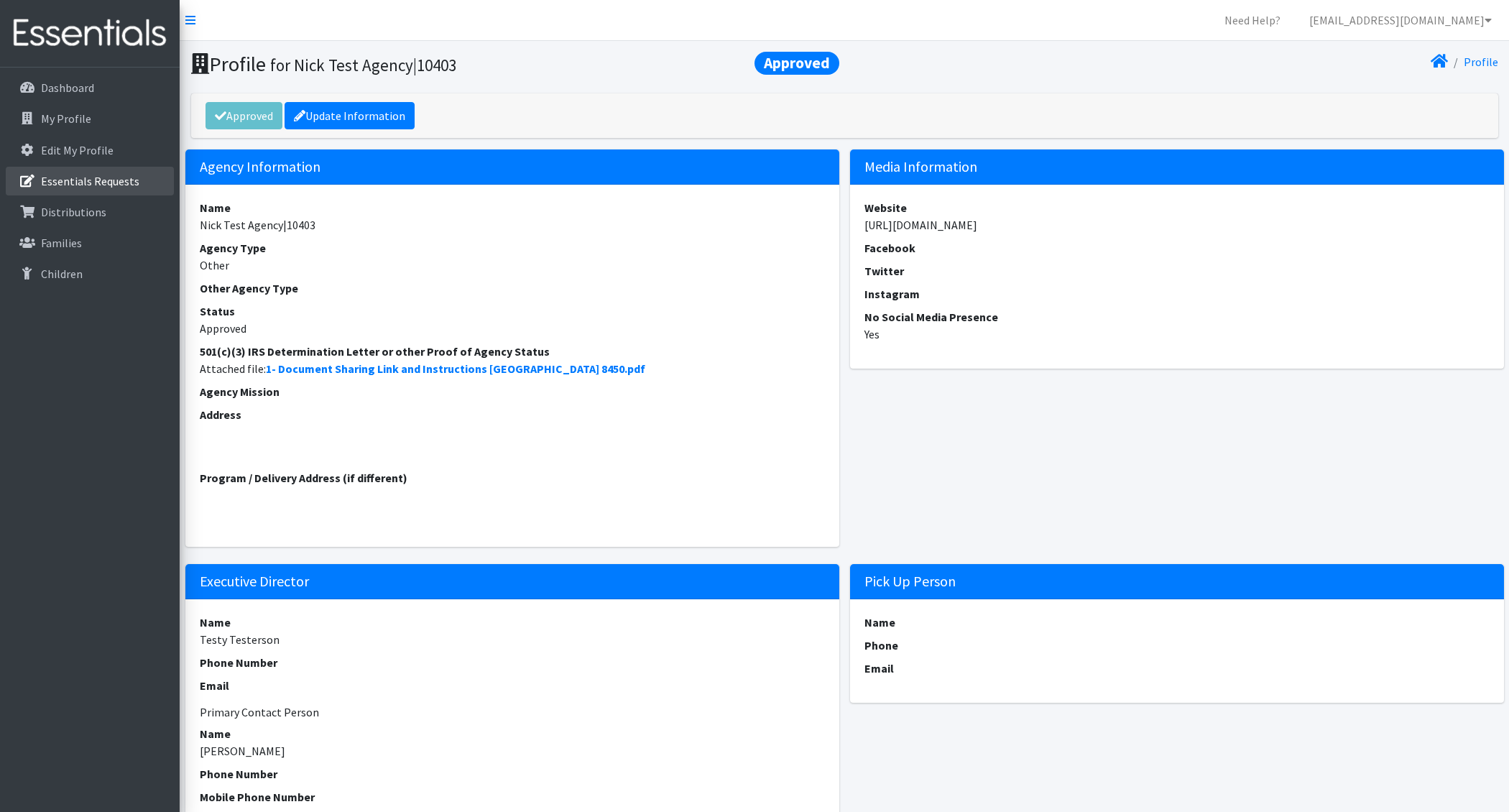
click at [81, 182] on p "Essentials Requests" at bounding box center [89, 181] width 98 height 15
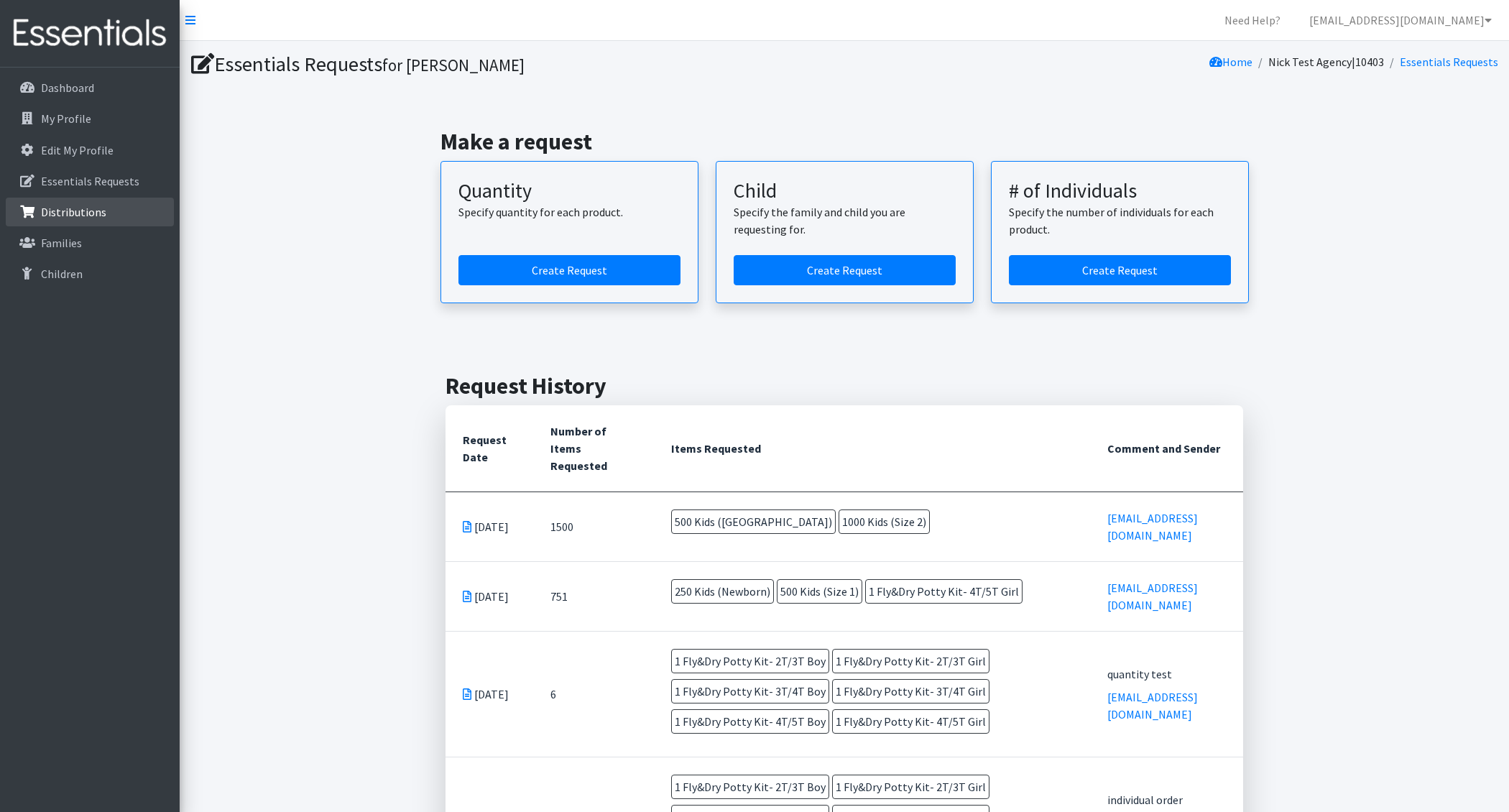
click at [74, 213] on p "Distributions" at bounding box center [73, 212] width 66 height 15
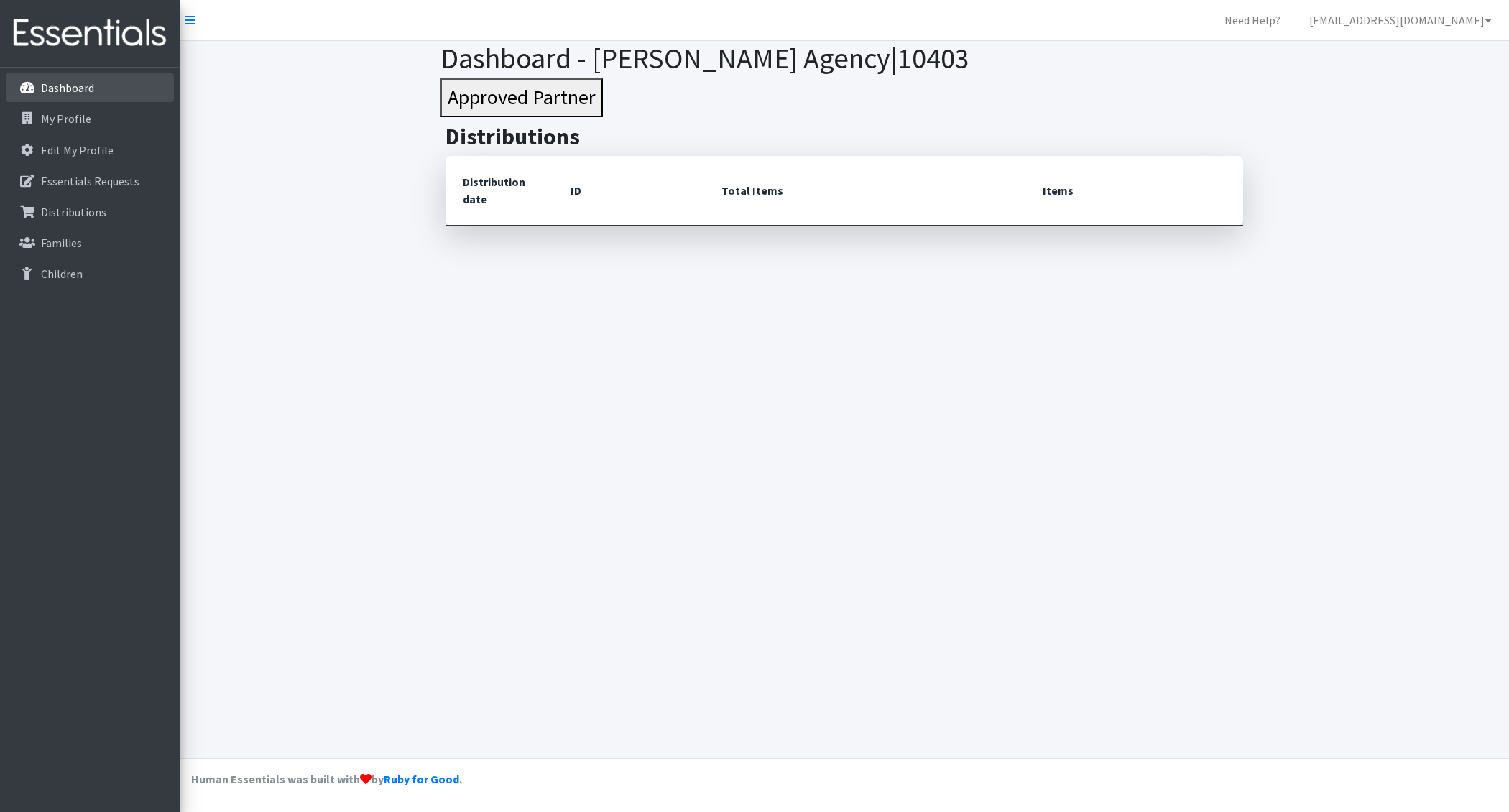
click at [72, 85] on p "Dashboard" at bounding box center [67, 88] width 54 height 15
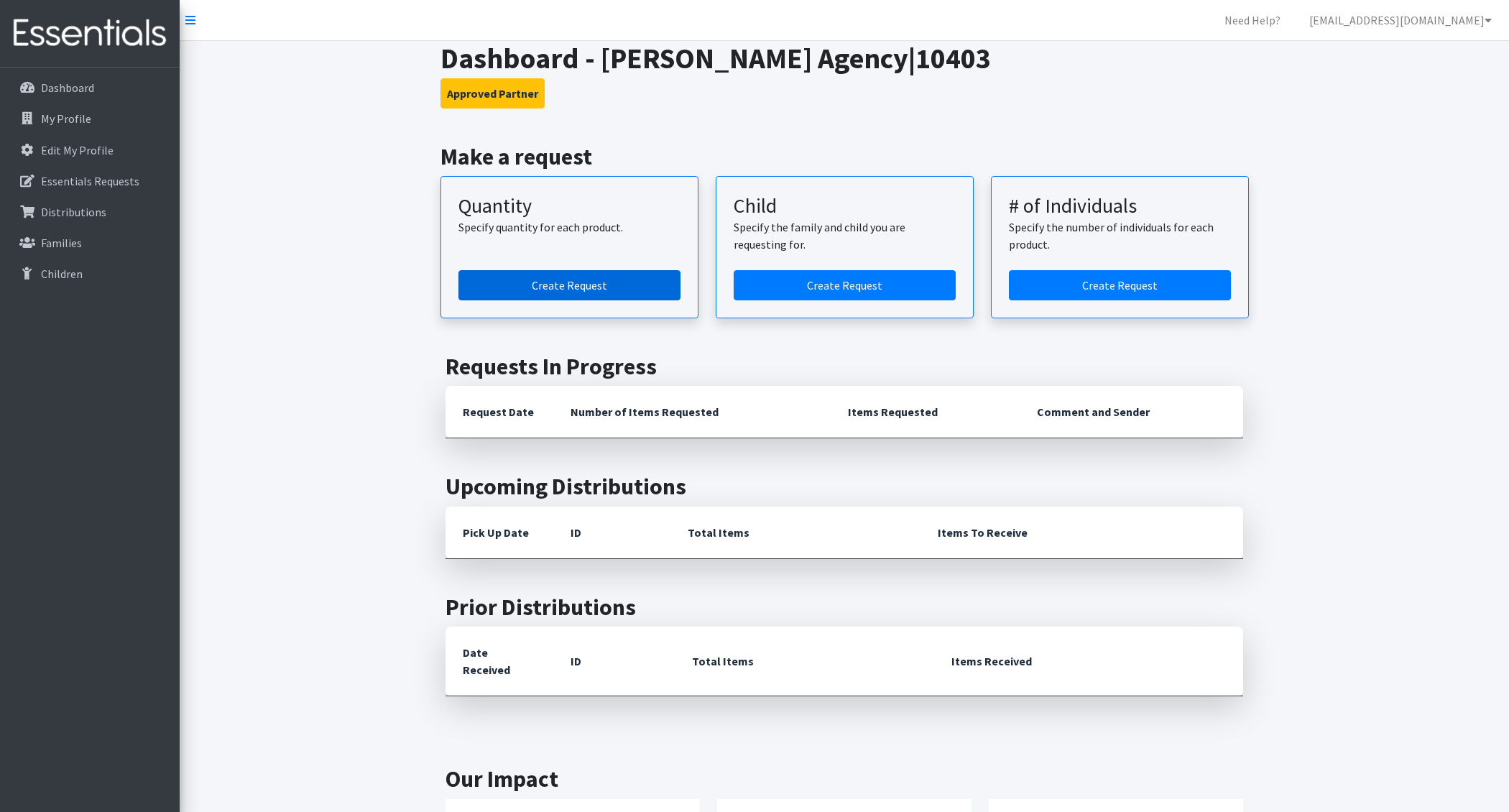
click at [641, 284] on link "Create Request" at bounding box center [570, 285] width 222 height 30
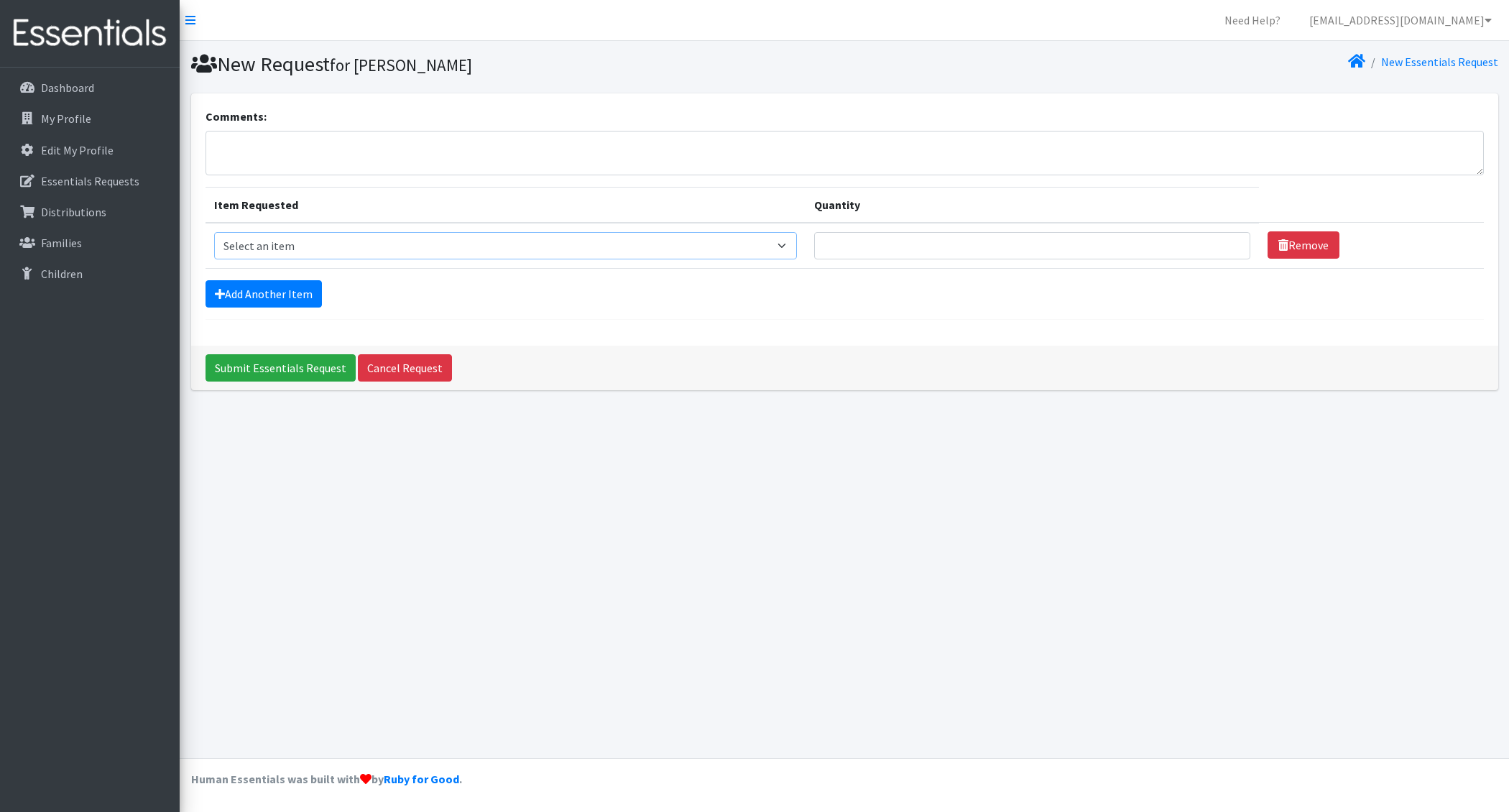
click at [660, 250] on select "Select an item F&D Men L/XL (38-50in waist) x48 F&D Men S/M (28-40in waist) x56…" at bounding box center [505, 246] width 583 height 28
click at [99, 144] on p "Edit My Profile" at bounding box center [76, 150] width 72 height 15
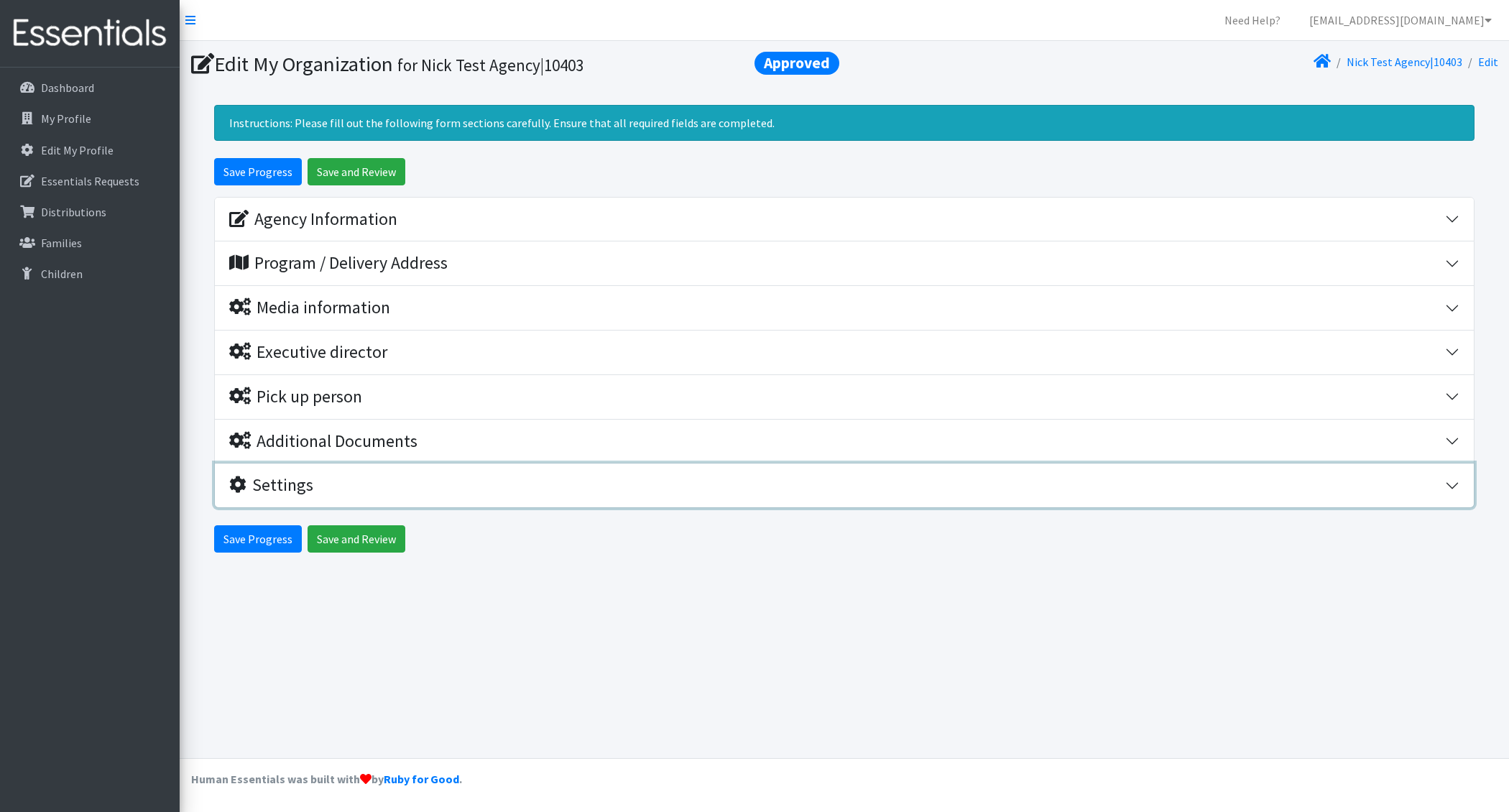
click at [355, 500] on button "Settings" at bounding box center [845, 485] width 1259 height 44
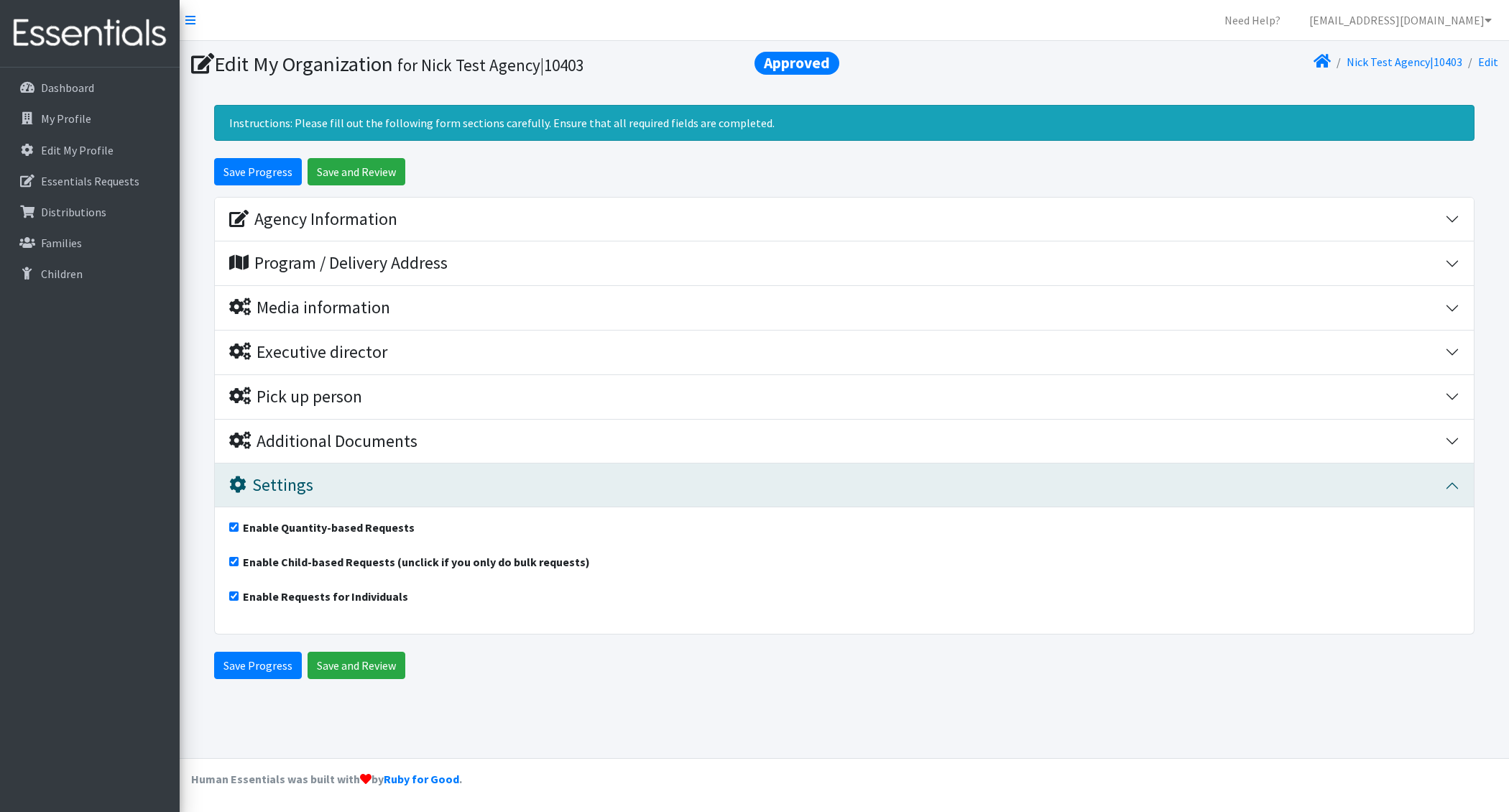
click at [234, 564] on input "Enable Child-based Requests (unclick if you only do bulk requests)" at bounding box center [234, 562] width 10 height 10
checkbox input "false"
click at [236, 600] on input "Enable Requests for Individuals" at bounding box center [234, 596] width 10 height 10
checkbox input "false"
click at [268, 672] on input "Save Progress" at bounding box center [258, 665] width 88 height 28
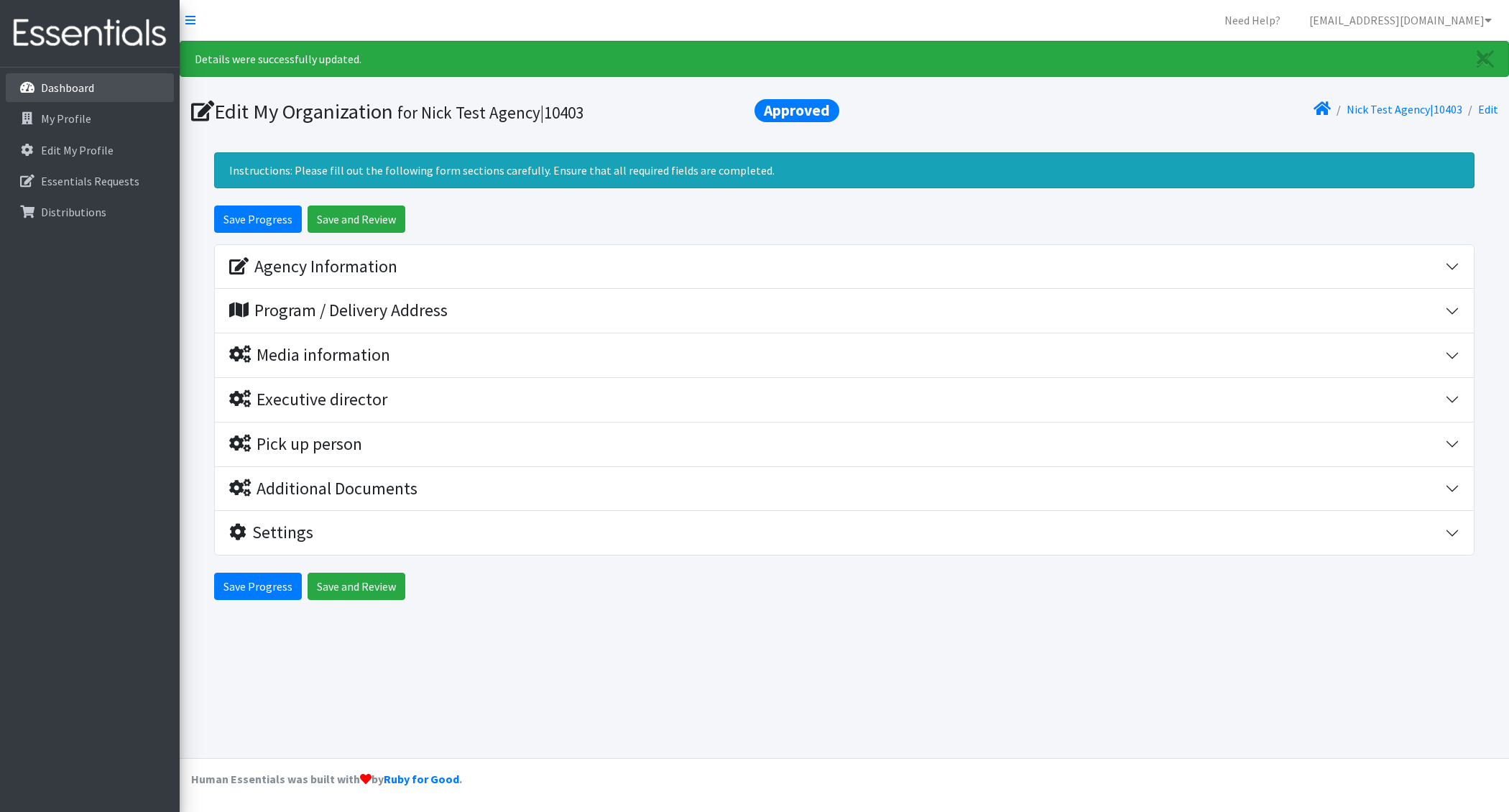
click at [86, 85] on p "Dashboard" at bounding box center [67, 88] width 54 height 15
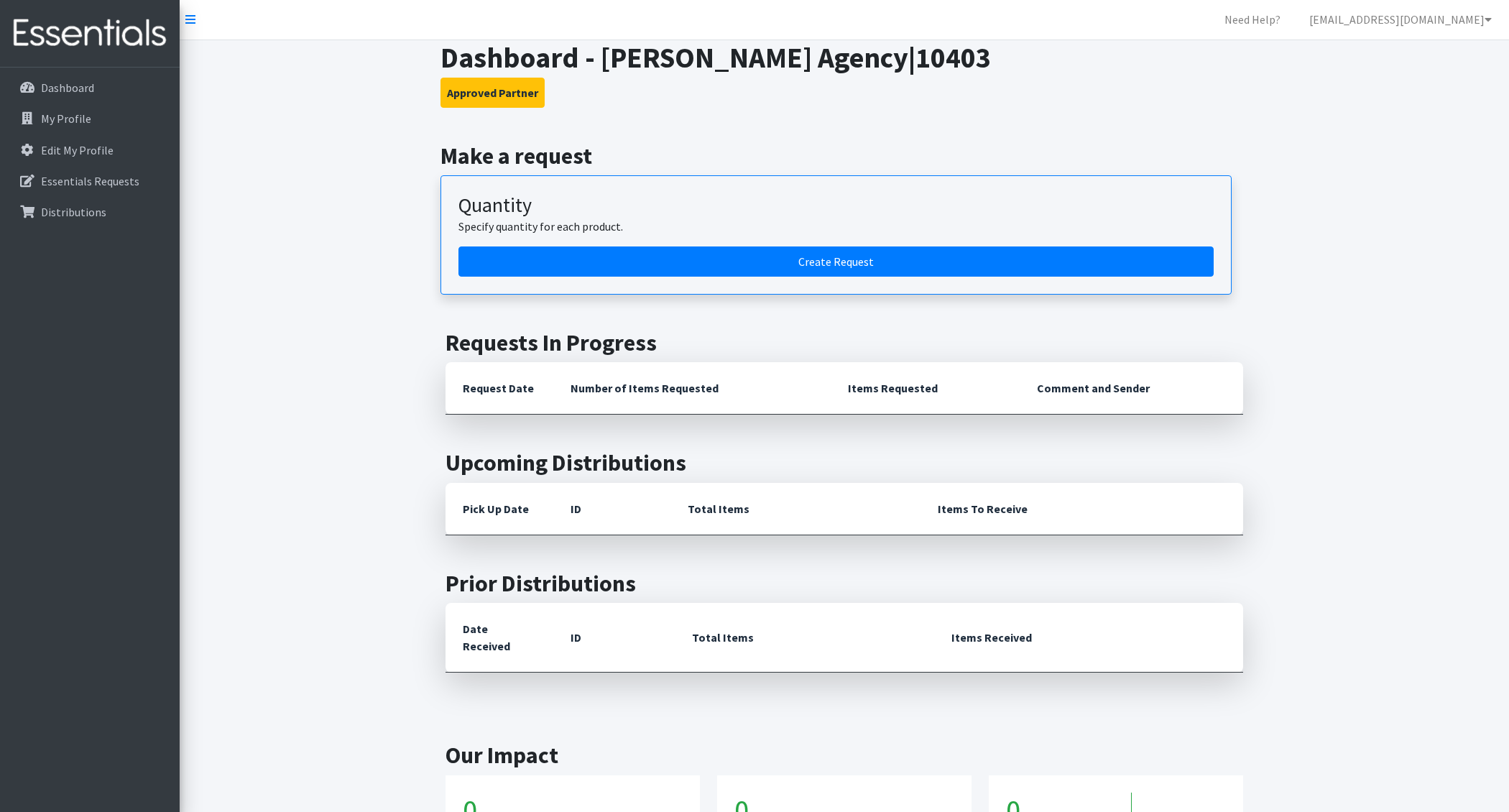
scroll to position [5, 0]
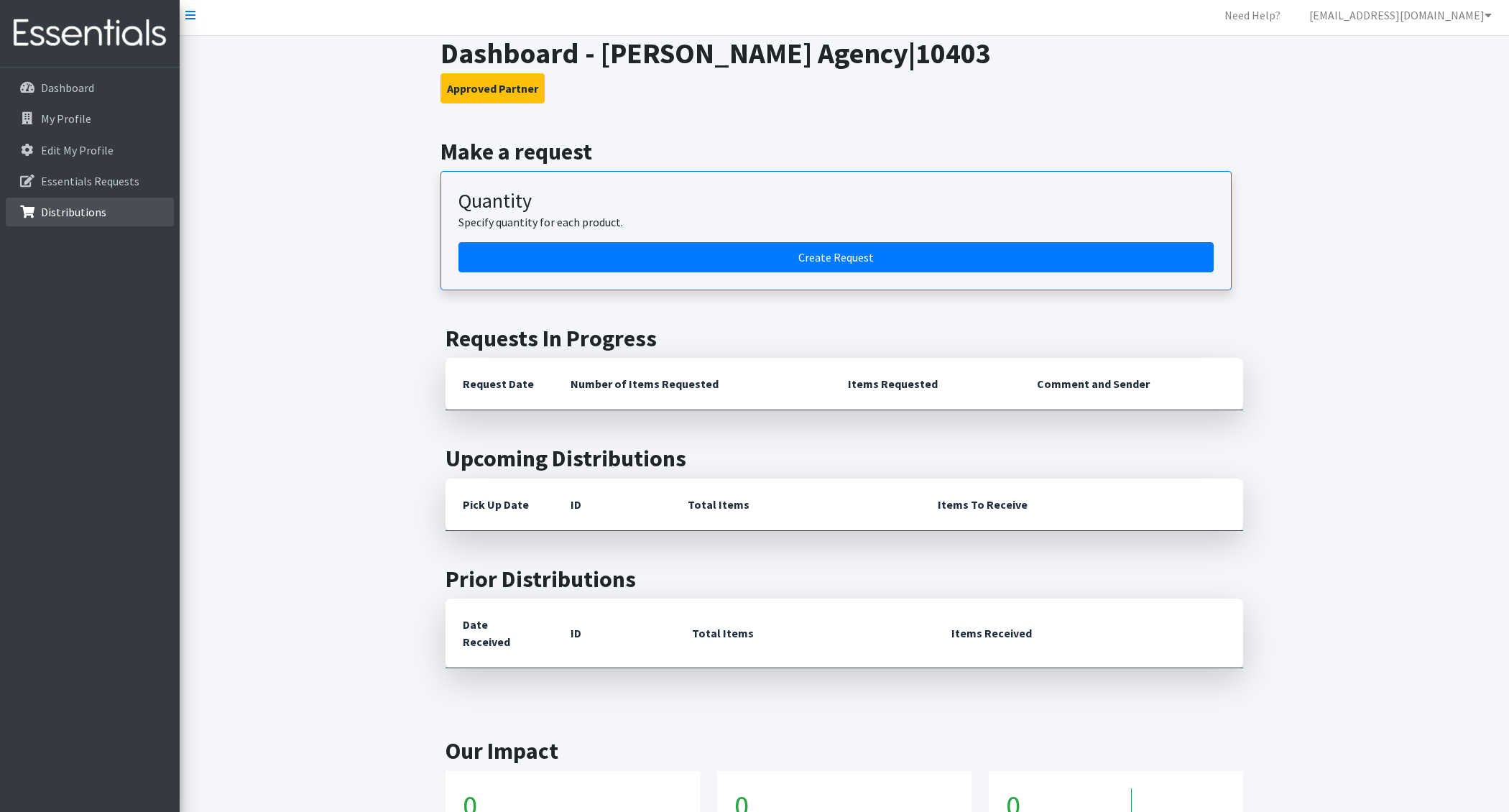
click at [116, 219] on link "Distributions" at bounding box center [89, 212] width 168 height 28
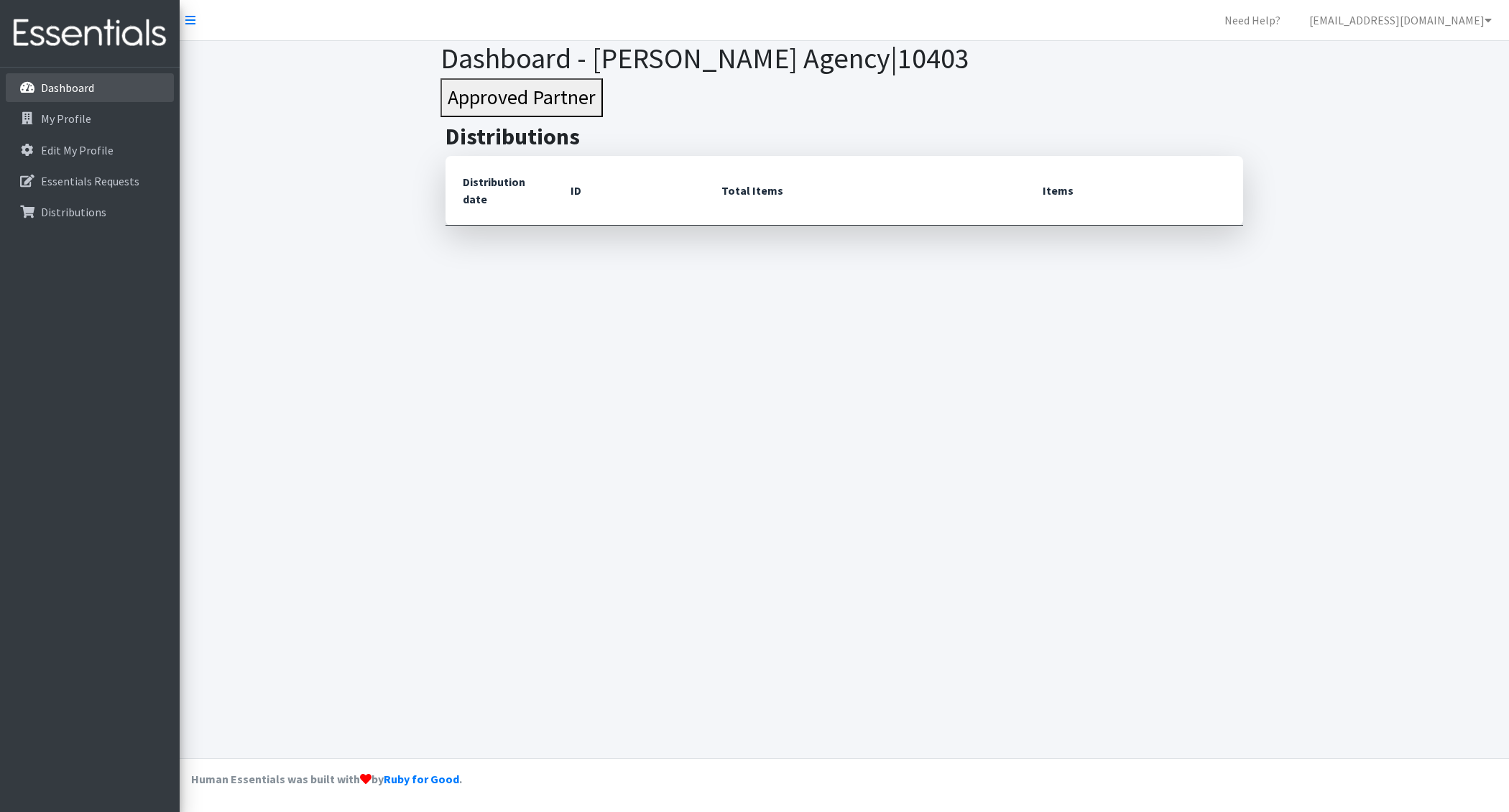
click at [101, 94] on link "Dashboard" at bounding box center [89, 87] width 168 height 28
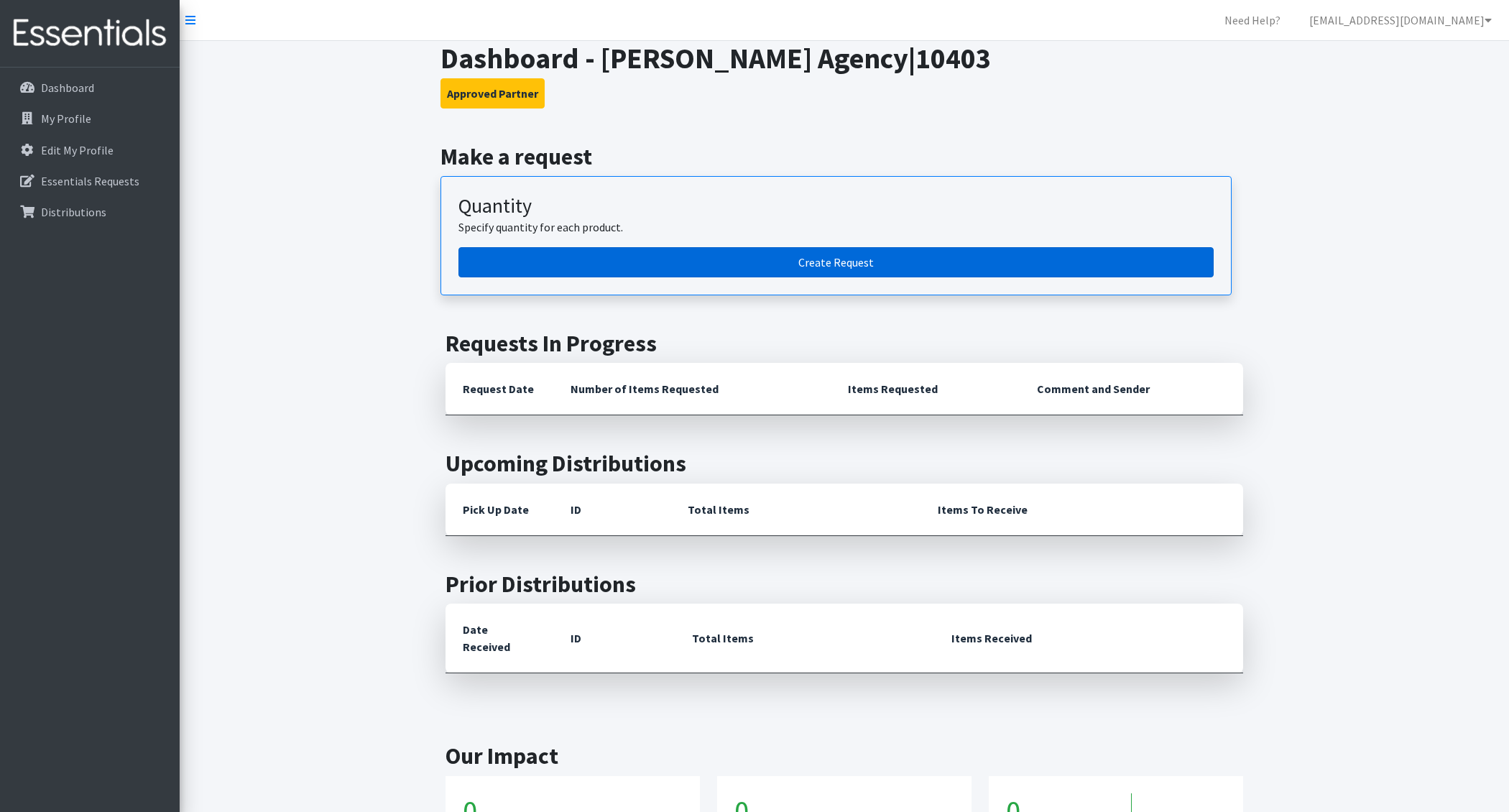
click at [797, 263] on link "Create Request" at bounding box center [836, 262] width 755 height 30
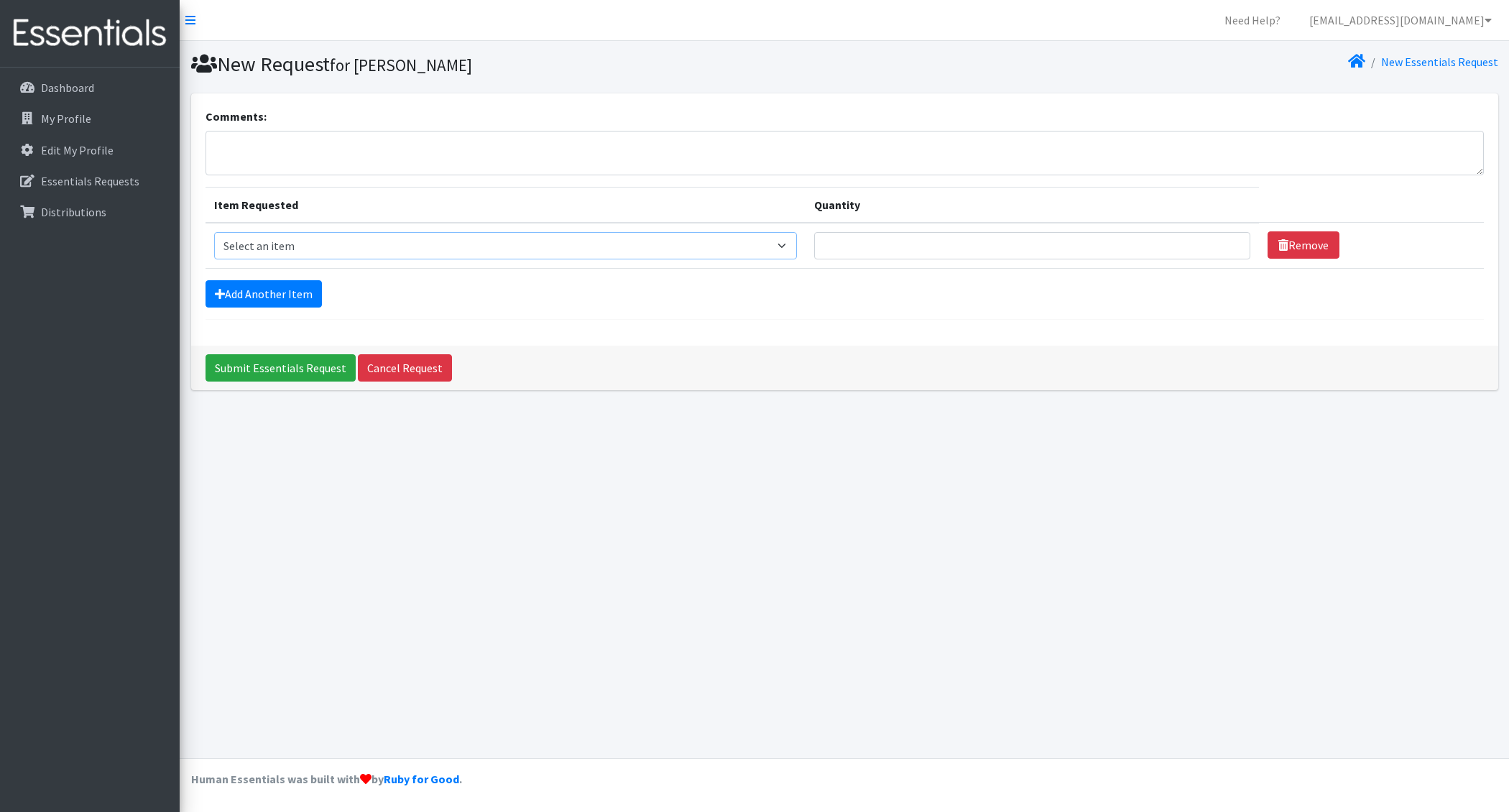
click at [737, 247] on select "Select an item F&D Men L/XL (38-50in waist) x48 F&D Men S/M (28-40in waist) x56…" at bounding box center [505, 246] width 583 height 28
click at [920, 245] on input "Quantity" at bounding box center [1033, 246] width 437 height 28
click at [624, 252] on select "Select an item F&D Men L/XL (38-50in waist) x48 F&D Men S/M (28-40in waist) x56…" at bounding box center [505, 246] width 583 height 28
click at [905, 247] on input "Quantity" at bounding box center [1033, 246] width 437 height 28
type input "1"
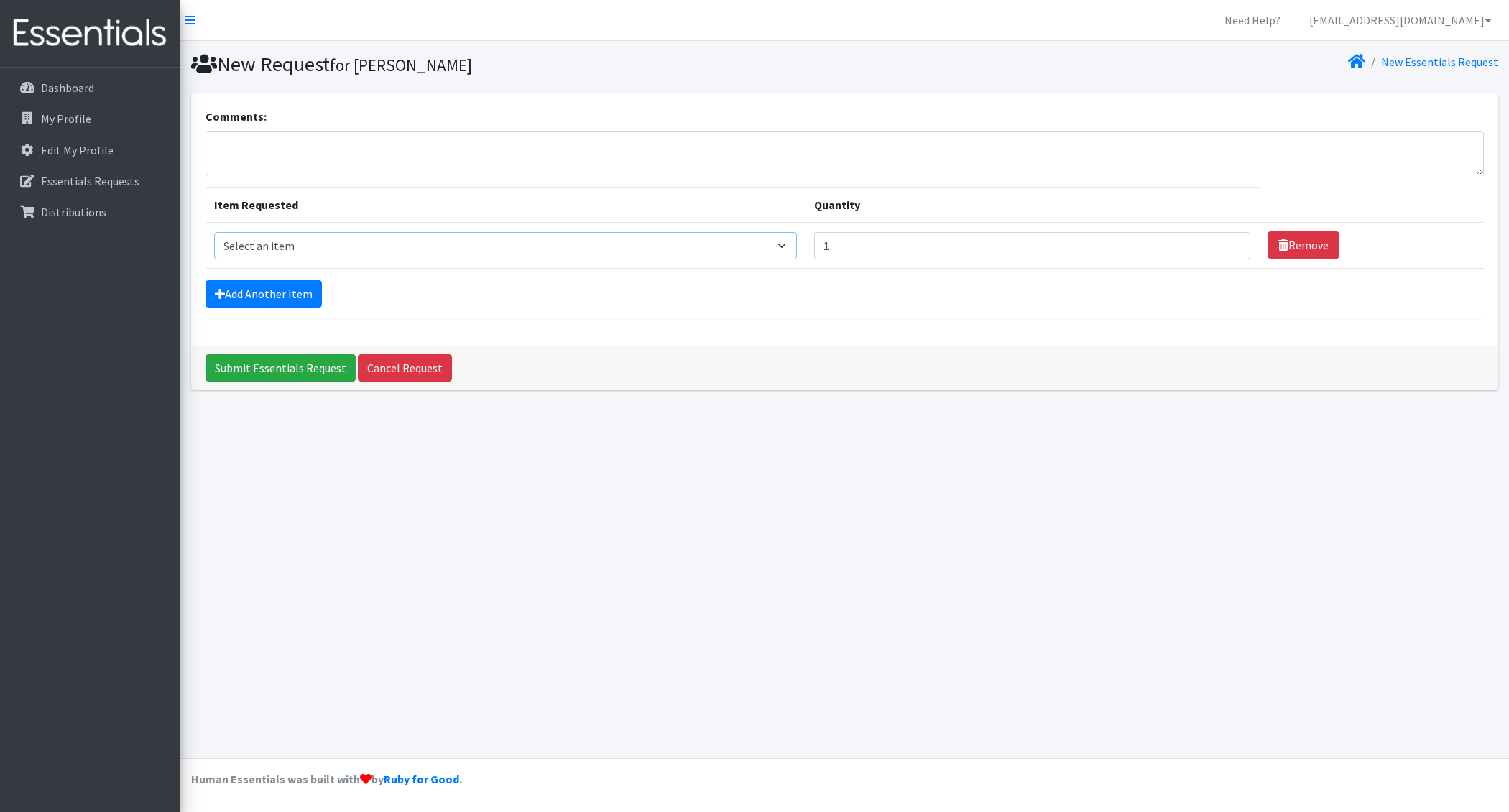
click at [682, 256] on select "Select an item F&D Men L/XL (38-50in waist) x48 F&D Men S/M (28-40in waist) x56…" at bounding box center [505, 246] width 583 height 28
click at [214, 232] on select "Select an item F&D Men L/XL (38-50in waist) x48 F&D Men S/M (28-40in waist) x56…" at bounding box center [505, 246] width 583 height 28
click at [289, 291] on link "Add Another Item" at bounding box center [264, 294] width 117 height 28
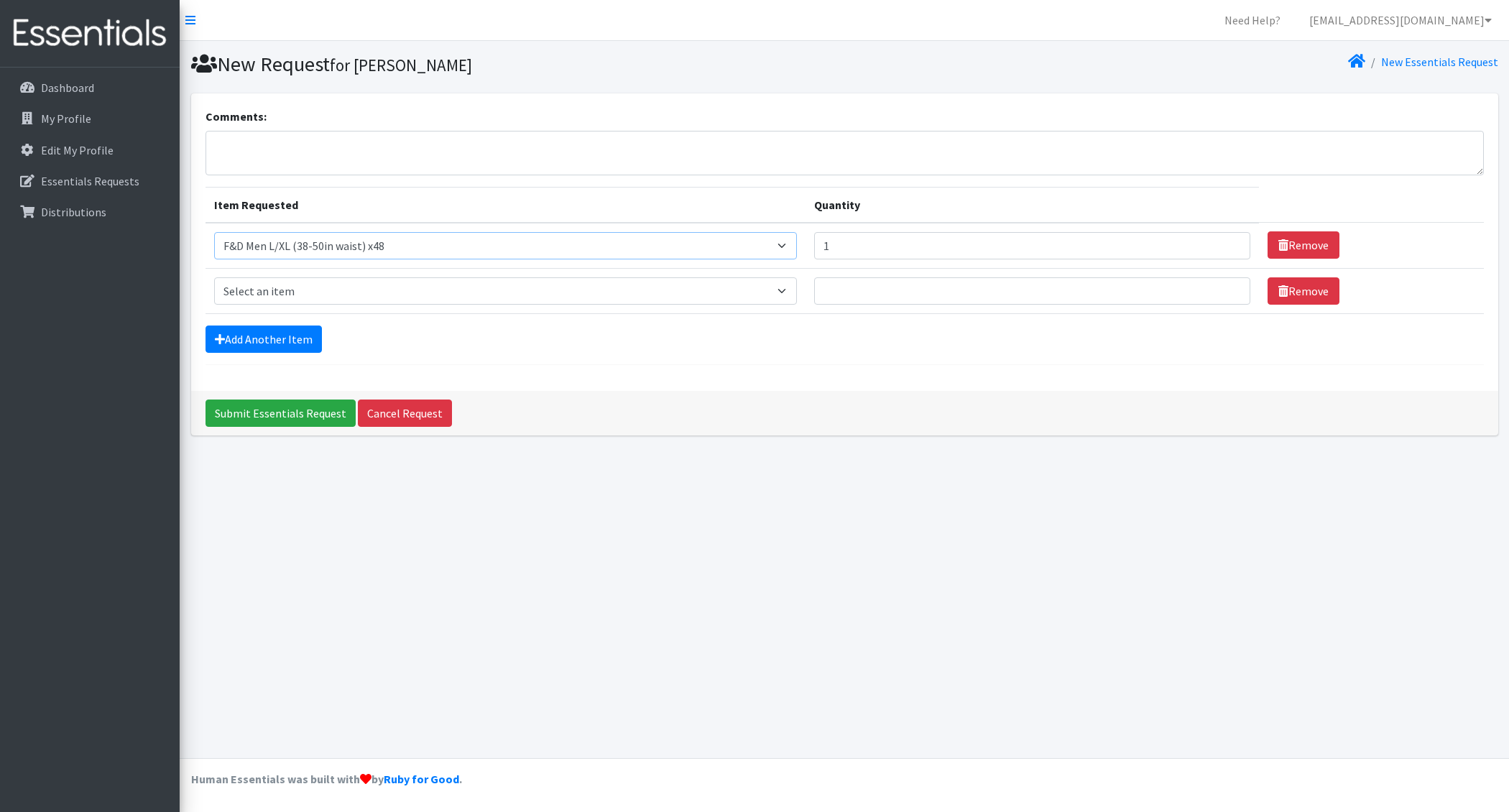
click at [369, 241] on select "Select an item F&D Men L/XL (38-50in waist) x48 F&D Men S/M (28-40in waist) x56…" at bounding box center [505, 246] width 583 height 28
click at [214, 232] on select "Select an item F&D Men L/XL (38-50in waist) x48 F&D Men S/M (28-40in waist) x56…" at bounding box center [505, 246] width 583 height 28
click at [869, 243] on input "1" at bounding box center [1033, 246] width 437 height 28
click at [383, 301] on select "Select an item F&D Men L/XL (38-50in waist) x48 F&D Men S/M (28-40in waist) x56…" at bounding box center [505, 291] width 583 height 28
click at [797, 245] on select "Select an item F&D Men L/XL (38-50in waist) x48 F&D Men S/M (28-40in waist) x56…" at bounding box center [505, 246] width 583 height 28
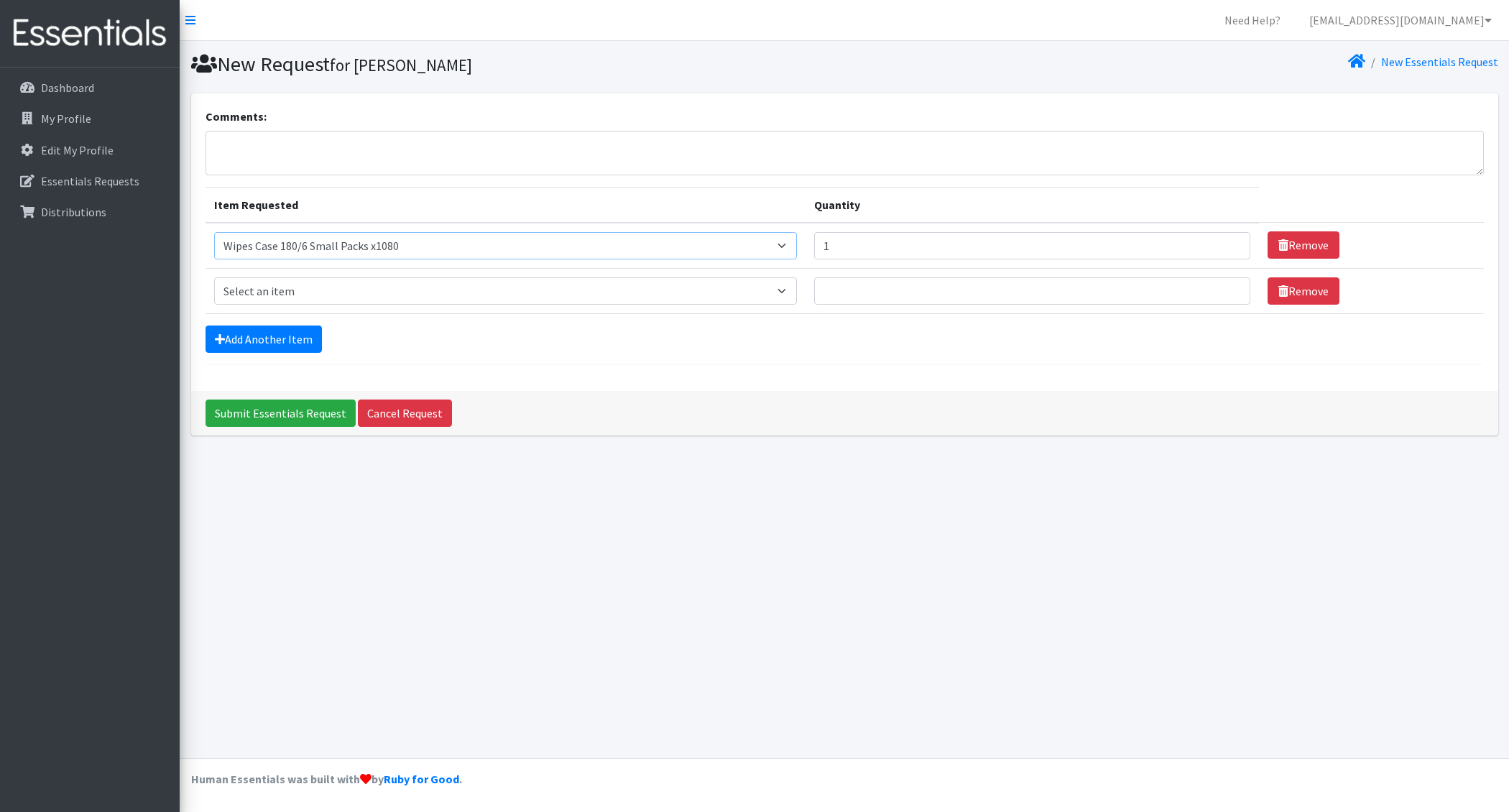
click at [797, 244] on select "Select an item F&D Men L/XL (38-50in waist) x48 F&D Men S/M (28-40in waist) x56…" at bounding box center [505, 246] width 583 height 28
select select "15347"
click at [214, 232] on select "Select an item F&D Men L/XL (38-50in waist) x48 F&D Men S/M (28-40in waist) x56…" at bounding box center [505, 246] width 583 height 28
click at [873, 249] on input "1" at bounding box center [1033, 246] width 437 height 28
click at [681, 287] on select "Select an item F&D Men L/XL (38-50in waist) x48 F&D Men S/M (28-40in waist) x56…" at bounding box center [505, 291] width 583 height 28
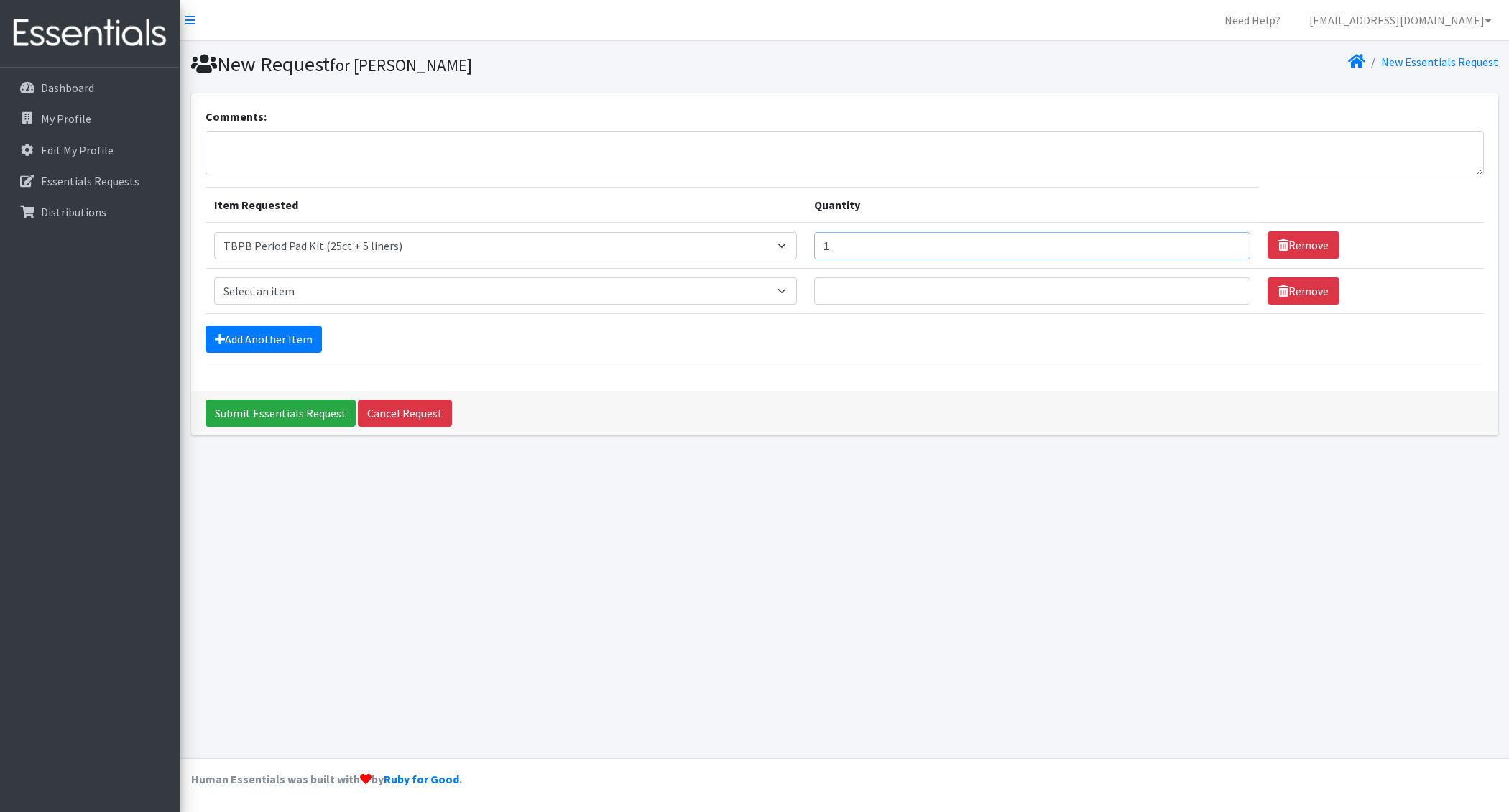
click at [879, 245] on input "1" at bounding box center [1033, 246] width 437 height 28
drag, startPoint x: 880, startPoint y: 250, endPoint x: 793, endPoint y: 243, distance: 87.3
click at [793, 243] on tr "Item Requested Select an item F&D Men L/XL (38-50in waist) x48 F&D Men S/M (28-…" at bounding box center [845, 246] width 1279 height 46
type input "2"
click at [727, 355] on form "Comments: Item Requested Quantity Item Requested Select an item F&D Men L/XL (3…" at bounding box center [845, 236] width 1279 height 257
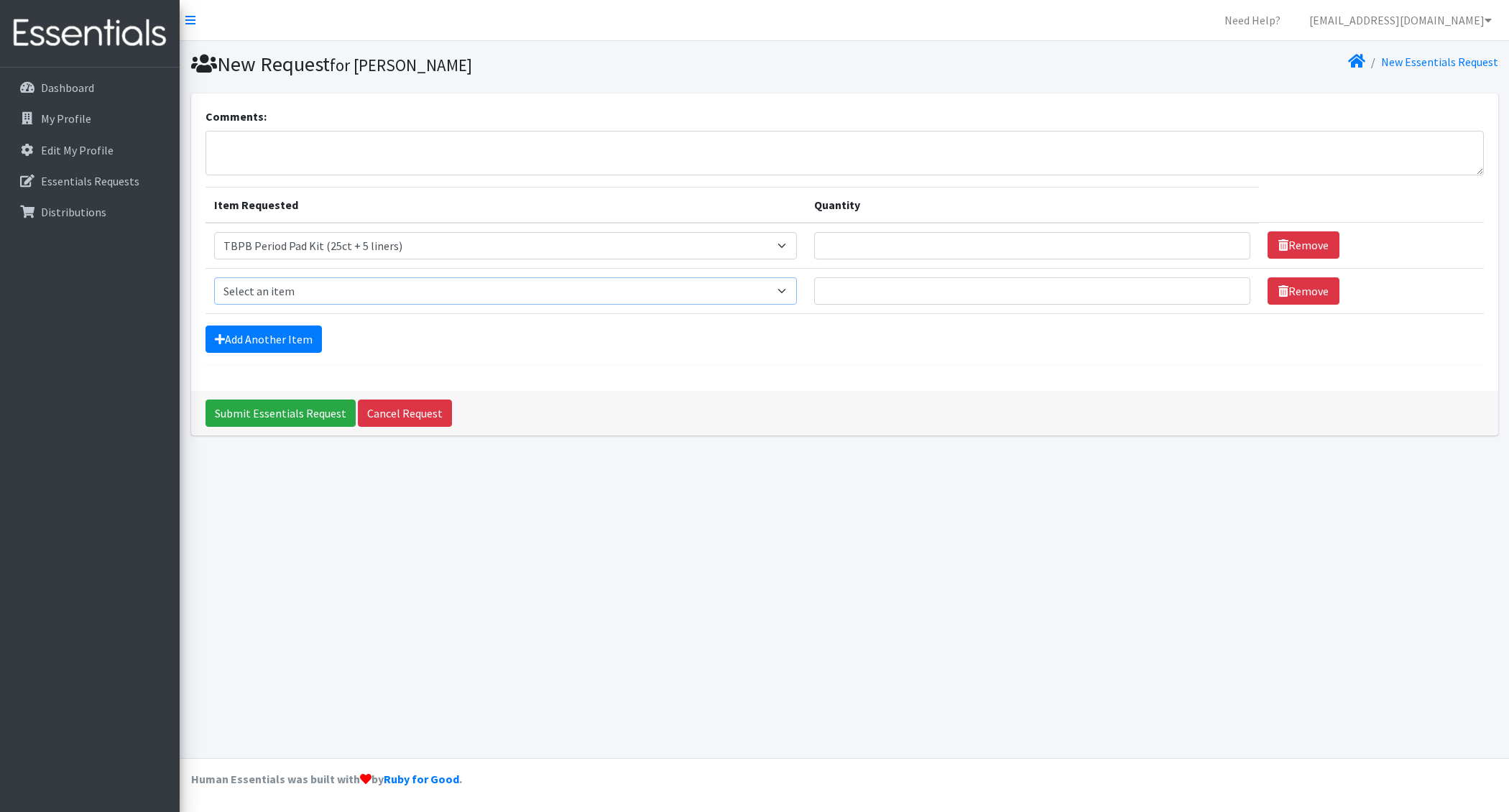
click at [375, 303] on select "Select an item F&D Men L/XL (38-50in waist) x48 F&D Men S/M (28-40in waist) x56…" at bounding box center [505, 291] width 583 height 28
select select "15349"
click at [214, 277] on select "Select an item F&D Men L/XL (38-50in waist) x48 F&D Men S/M (28-40in waist) x56…" at bounding box center [505, 291] width 583 height 28
click at [862, 281] on input "Quantity" at bounding box center [1033, 291] width 437 height 28
type input "10"
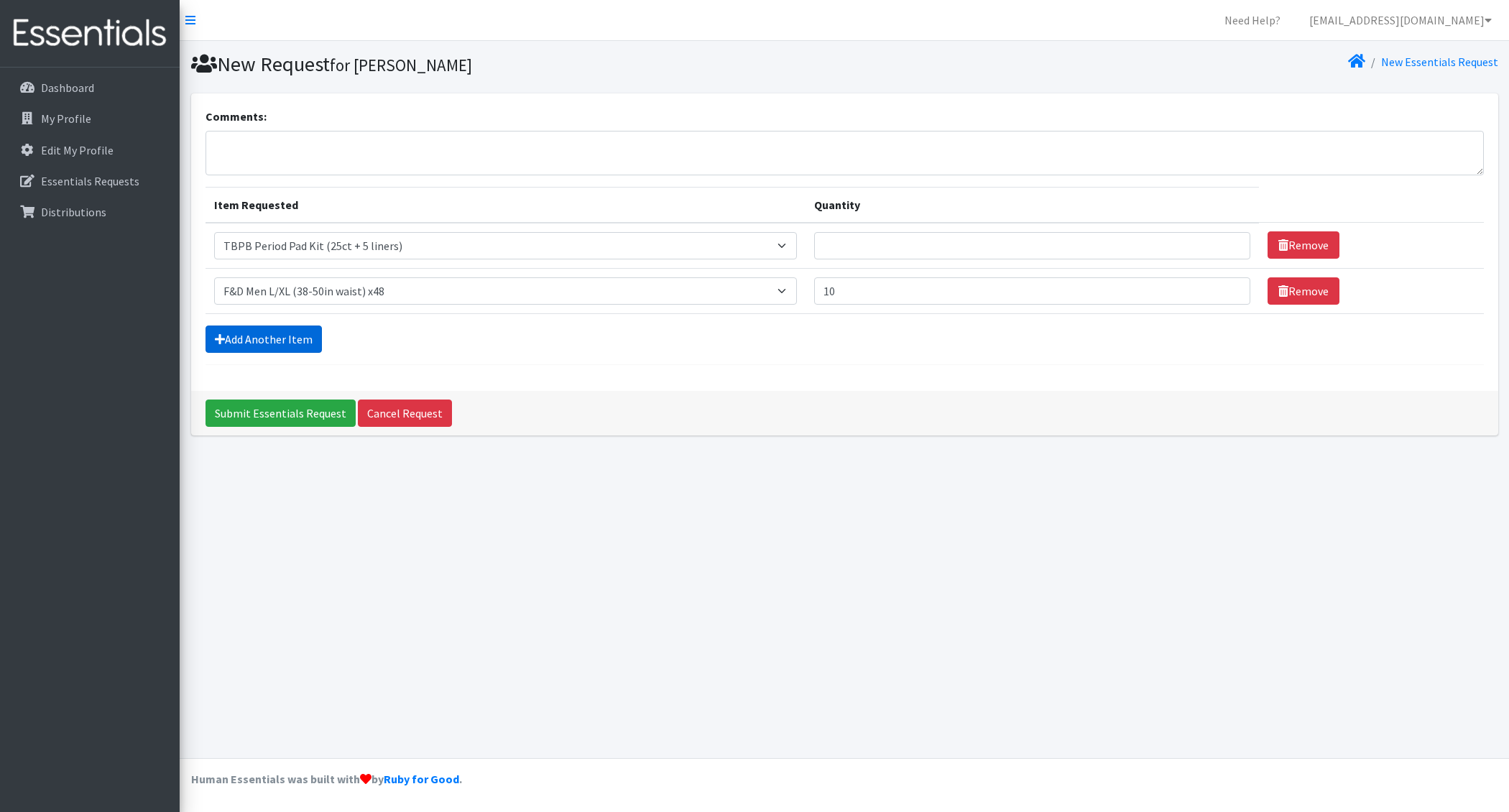
click at [234, 339] on link "Add Another Item" at bounding box center [264, 339] width 117 height 28
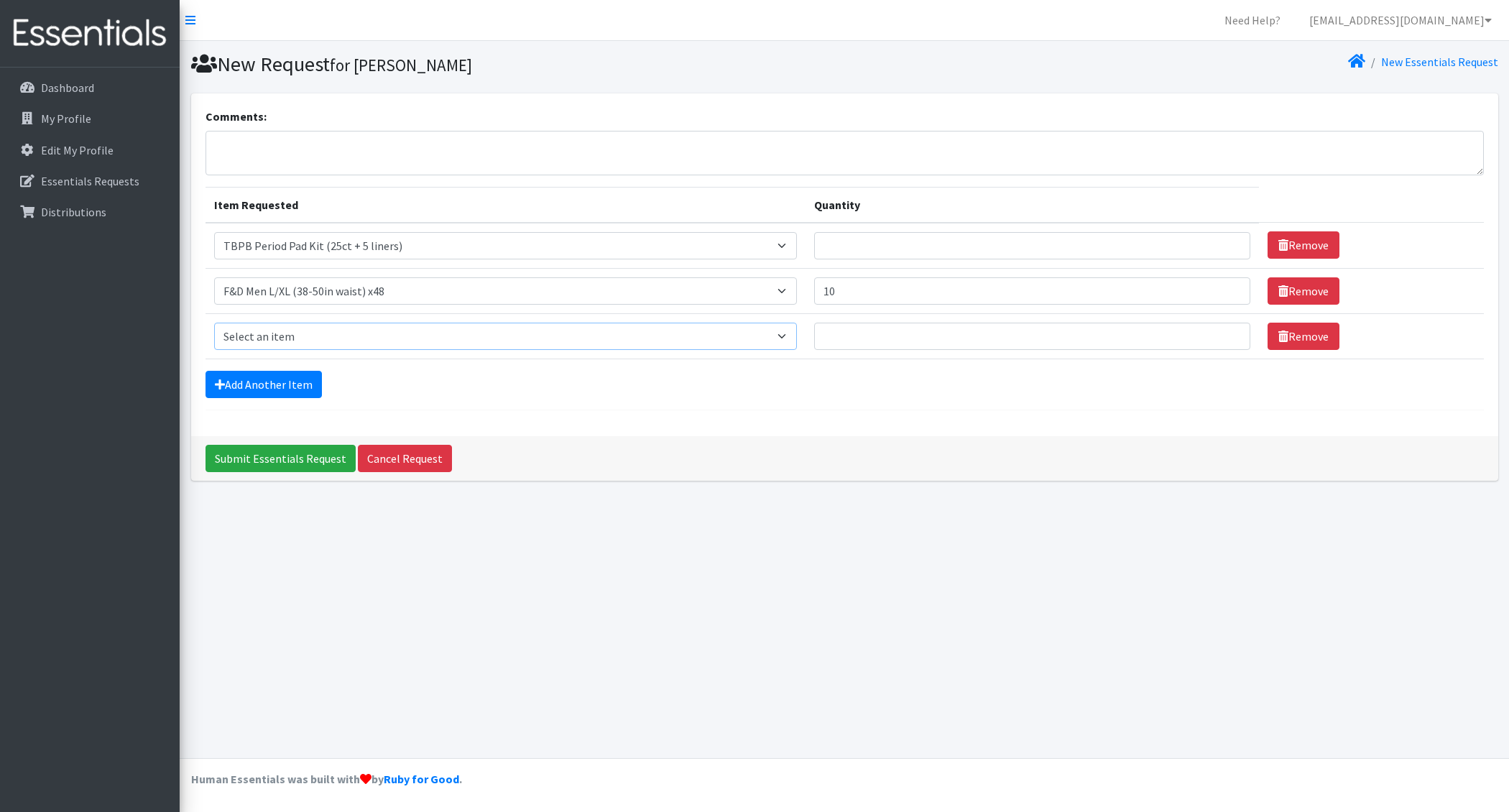
click at [511, 324] on select "Select an item F&D Men L/XL (38-50in waist) x48 F&D Men S/M (28-40in waist) x56…" at bounding box center [505, 337] width 583 height 28
select select "15346"
click at [214, 323] on select "Select an item F&D Men L/XL (38-50in waist) x48 F&D Men S/M (28-40in waist) x56…" at bounding box center [505, 337] width 583 height 28
click at [877, 331] on input "Quantity" at bounding box center [1033, 337] width 437 height 28
type input "10"
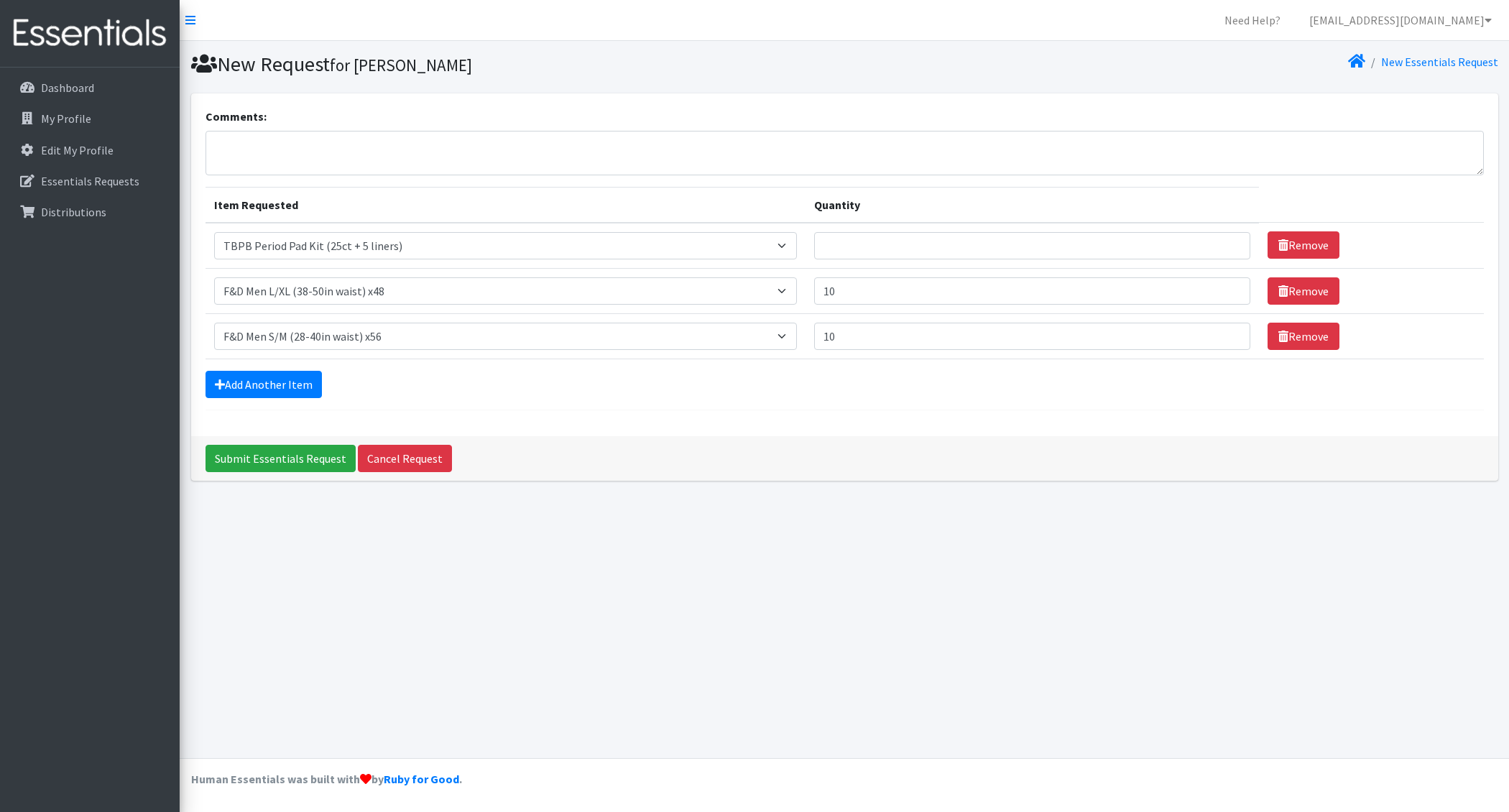
click at [883, 427] on div "Comments: Item Requested Quantity Item Requested Select an item F&D Men L/XL (3…" at bounding box center [845, 264] width 1307 height 343
click at [891, 243] on input "Quantity" at bounding box center [1033, 246] width 437 height 28
click at [205, 445] on input "Submit Essentials Request" at bounding box center [280, 458] width 150 height 28
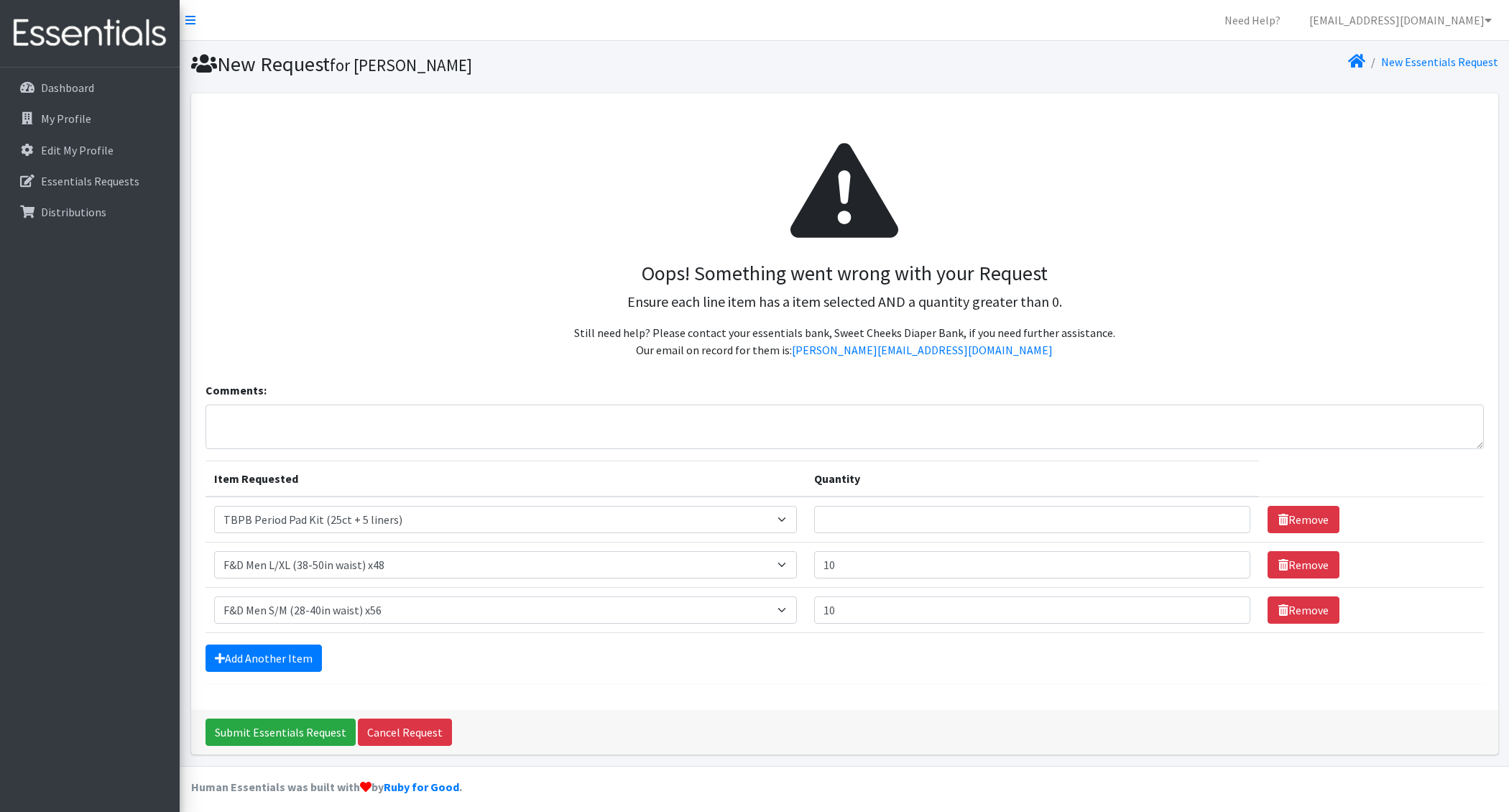
scroll to position [10, 0]
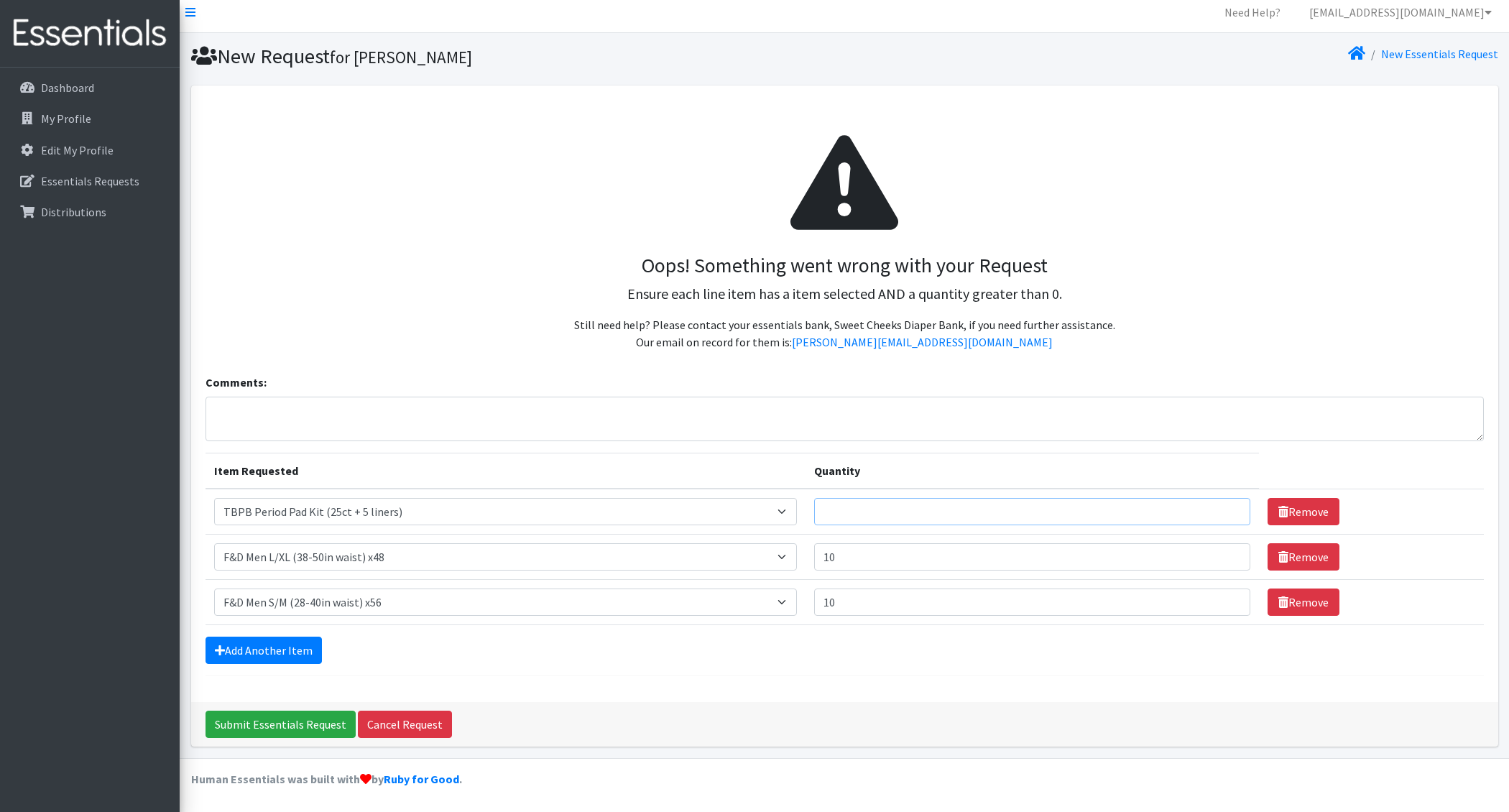
click at [946, 513] on input "Quantity" at bounding box center [1033, 512] width 437 height 28
type input "10"
click at [205, 711] on input "Submit Essentials Request" at bounding box center [280, 724] width 150 height 28
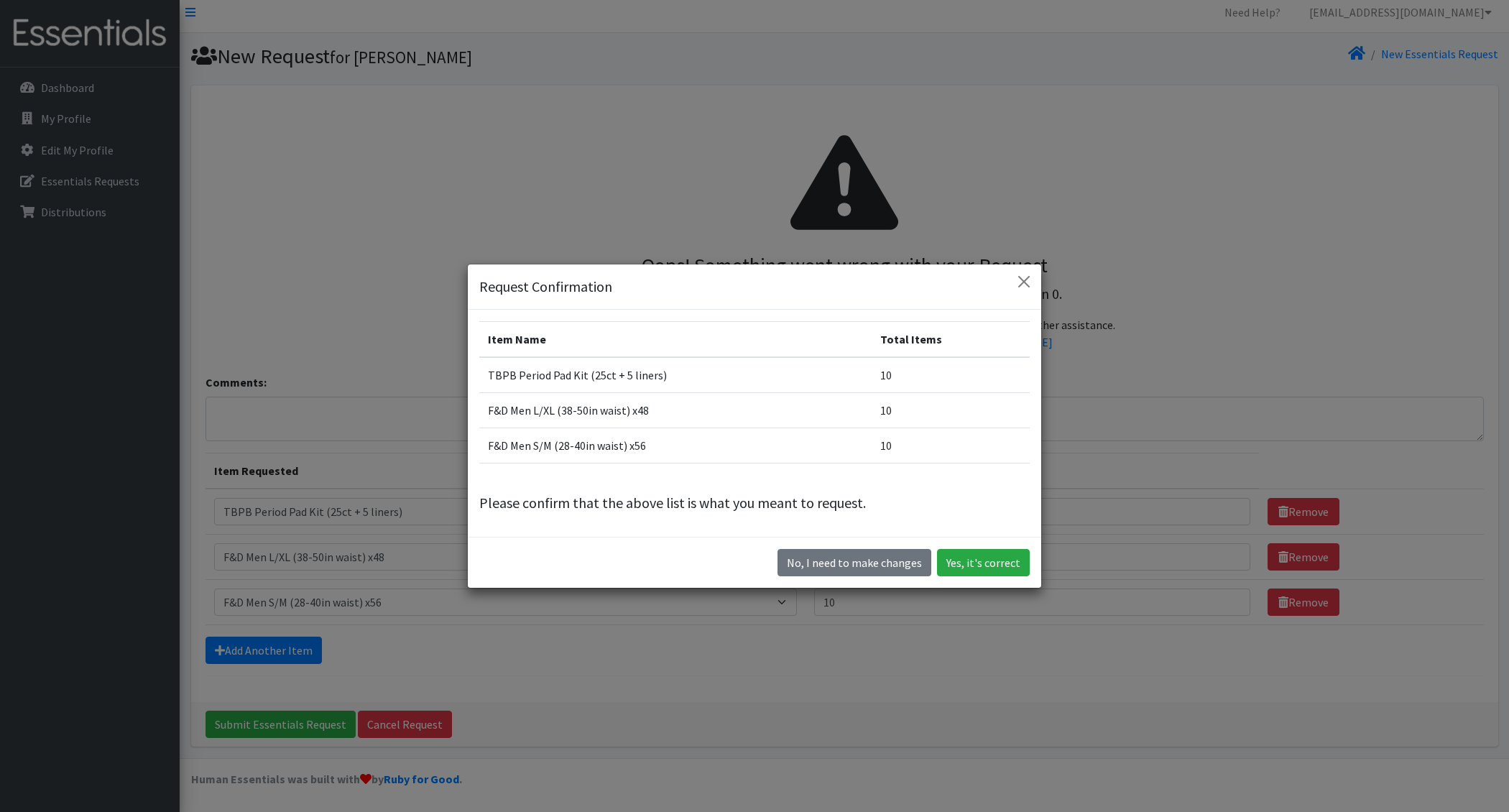
scroll to position [16, 0]
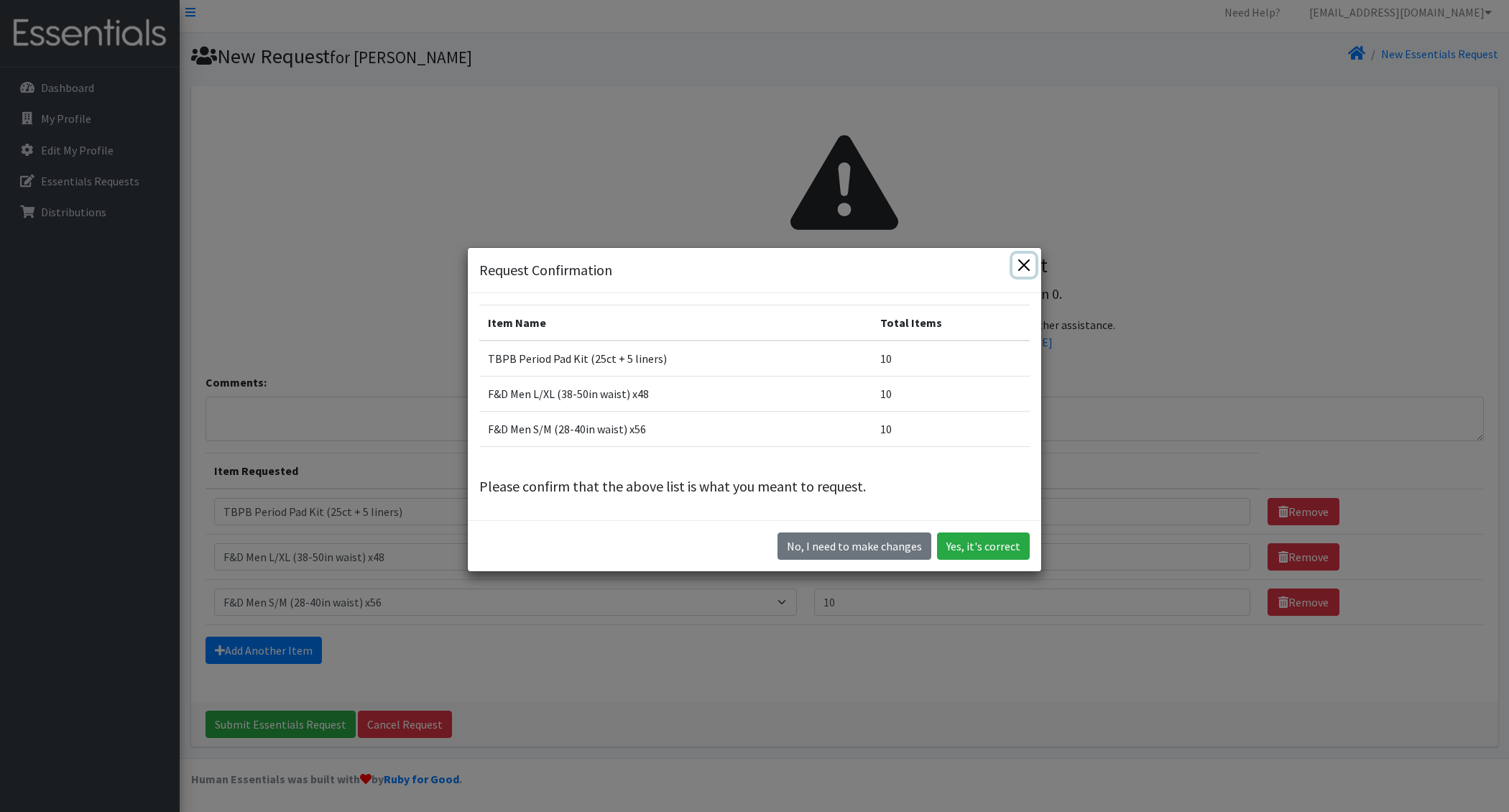
click at [1027, 265] on button "Close" at bounding box center [1024, 265] width 23 height 23
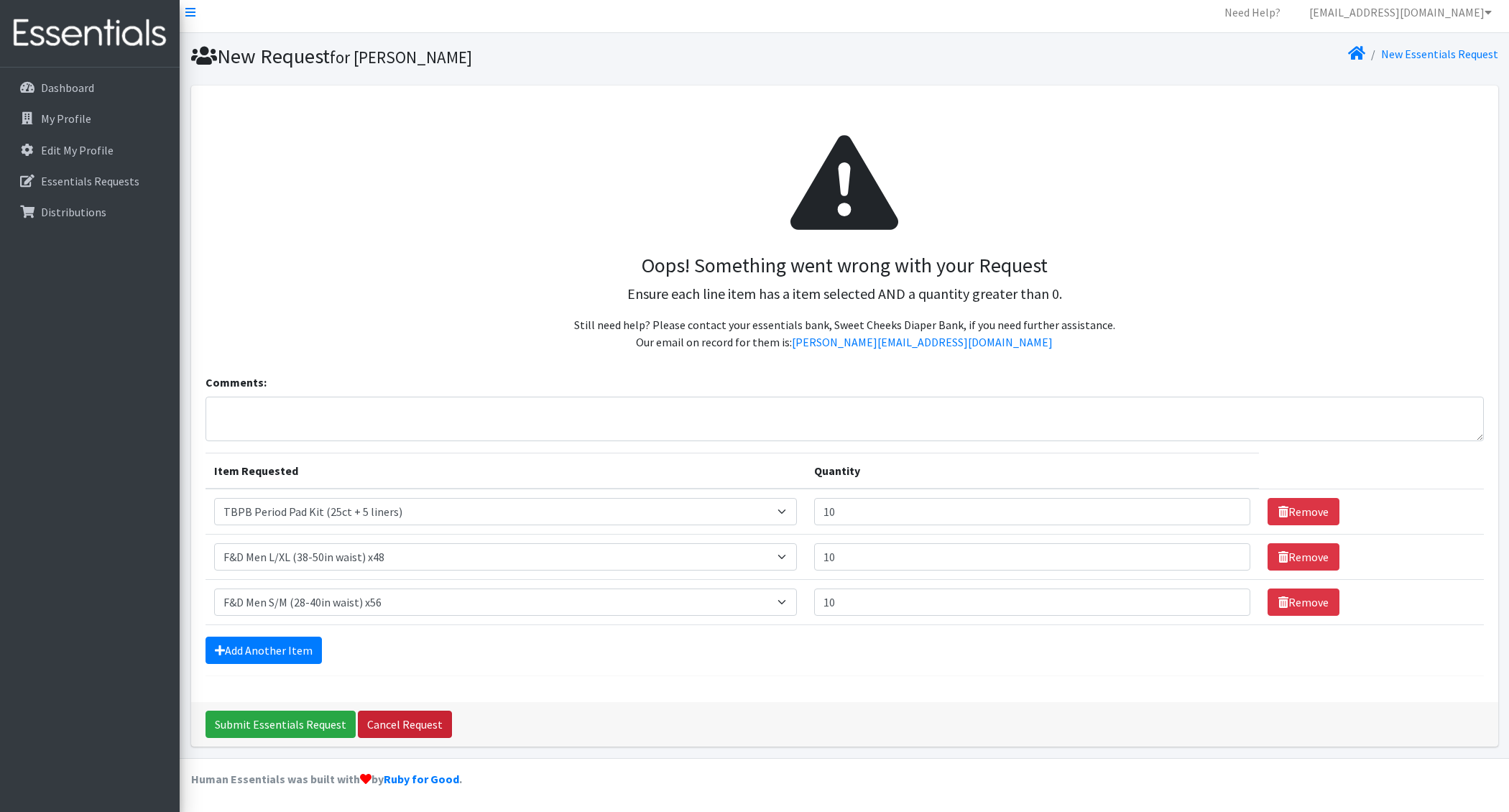
click at [407, 722] on link "Cancel Request" at bounding box center [405, 724] width 94 height 28
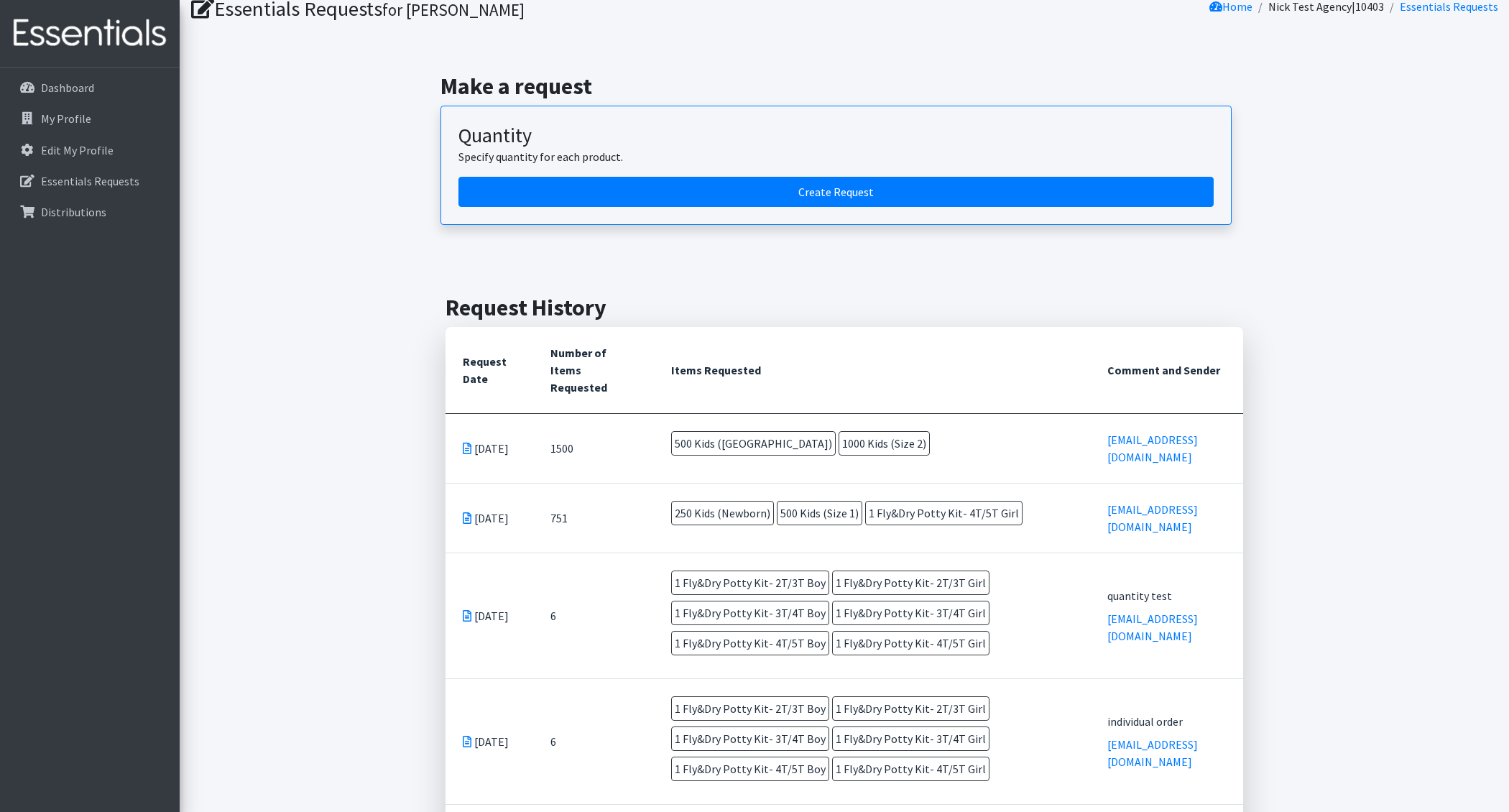
scroll to position [62, 0]
